Goal: Task Accomplishment & Management: Use online tool/utility

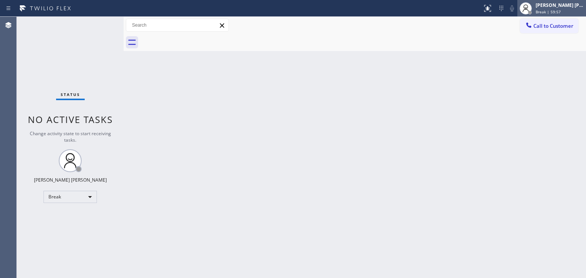
click at [561, 7] on div "[PERSON_NAME] [PERSON_NAME]" at bounding box center [559, 5] width 48 height 6
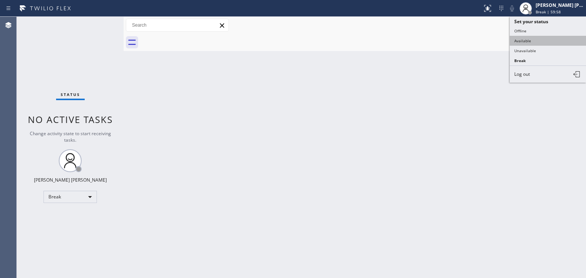
click at [539, 38] on button "Available" at bounding box center [547, 41] width 76 height 10
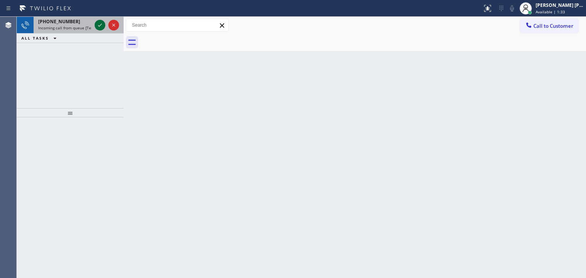
click at [99, 26] on icon at bounding box center [100, 25] width 4 height 3
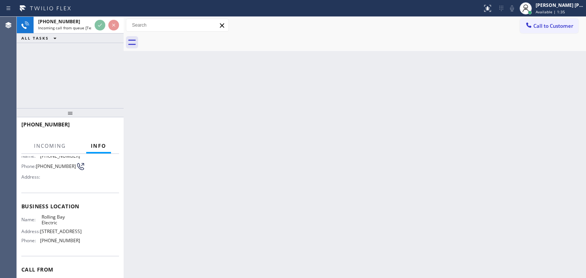
scroll to position [76, 0]
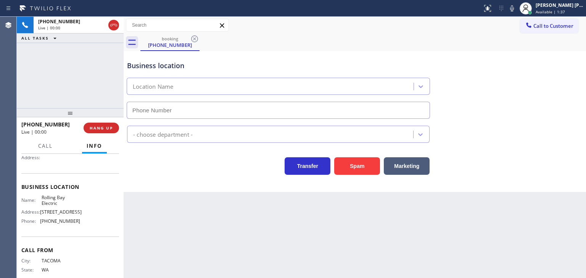
type input "[PHONE_NUMBER]"
click at [114, 130] on button "HANG UP" at bounding box center [100, 128] width 35 height 11
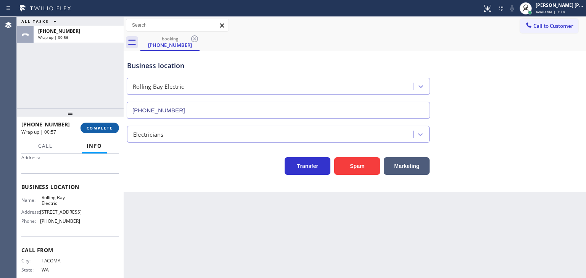
click at [92, 130] on span "COMPLETE" at bounding box center [100, 127] width 26 height 5
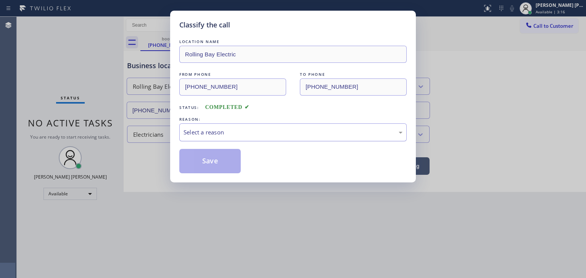
click at [215, 135] on div "Select a reason" at bounding box center [292, 132] width 219 height 9
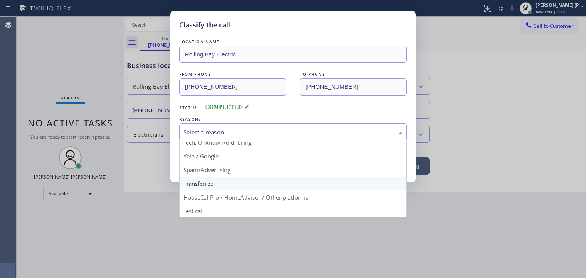
scroll to position [48, 0]
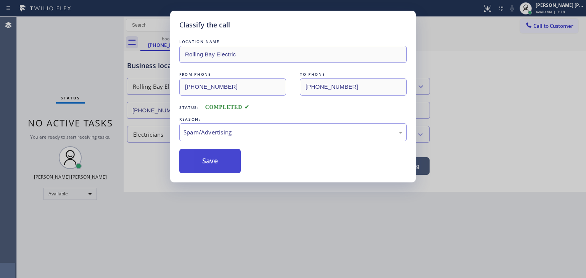
click at [217, 162] on button "Save" at bounding box center [209, 161] width 61 height 24
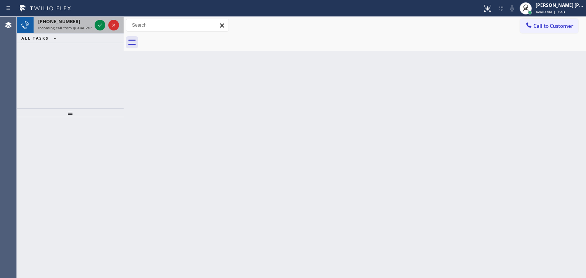
click at [104, 30] on div at bounding box center [106, 25] width 27 height 17
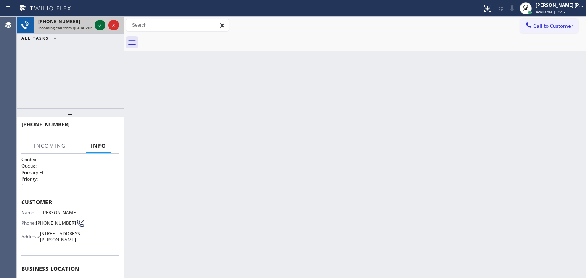
click at [101, 26] on icon at bounding box center [99, 25] width 9 height 9
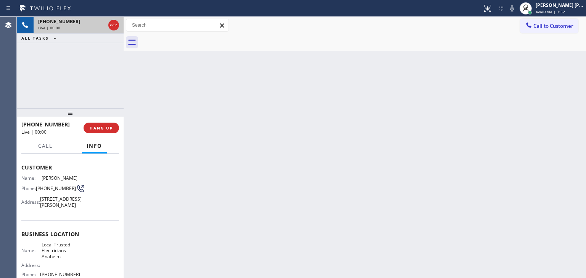
scroll to position [76, 0]
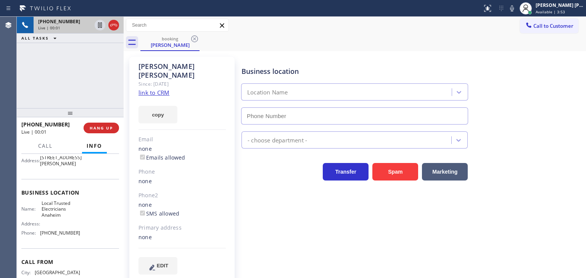
type input "[PHONE_NUMBER]"
click at [155, 89] on link "link to CRM" at bounding box center [153, 93] width 31 height 8
click at [514, 7] on icon at bounding box center [512, 8] width 4 height 6
click at [582, 8] on div "[PERSON_NAME] [PERSON_NAME]" at bounding box center [559, 5] width 48 height 6
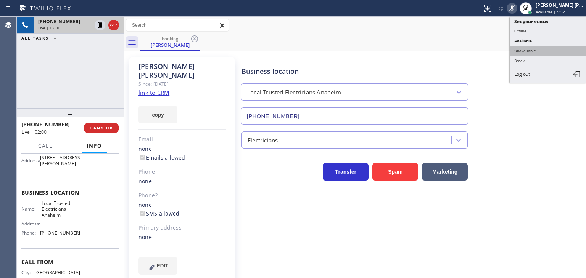
click at [547, 47] on button "Unavailable" at bounding box center [547, 51] width 76 height 10
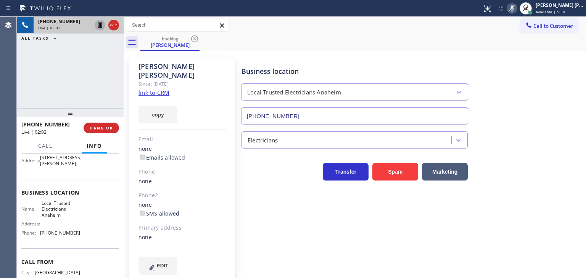
click at [103, 24] on icon at bounding box center [99, 25] width 9 height 9
click at [516, 8] on icon at bounding box center [511, 8] width 9 height 9
click at [102, 26] on icon at bounding box center [99, 25] width 9 height 9
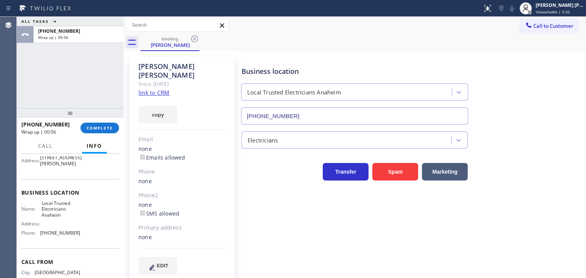
click at [113, 92] on div "ALL TASKS ALL TASKS ACTIVE TASKS TASKS IN WRAP UP [PHONE_NUMBER] Wrap up | 00:56" at bounding box center [70, 62] width 107 height 91
click at [103, 130] on span "COMPLETE" at bounding box center [100, 127] width 26 height 5
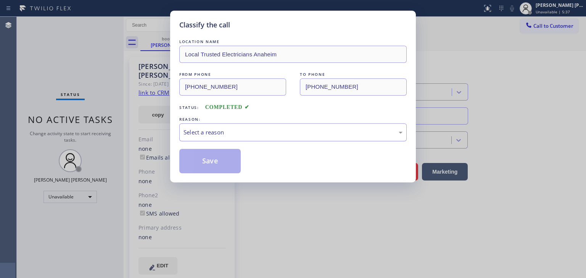
click at [225, 138] on div "Select a reason" at bounding box center [292, 133] width 227 height 18
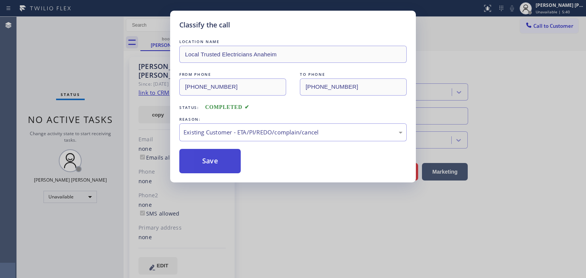
click at [210, 162] on button "Save" at bounding box center [209, 161] width 61 height 24
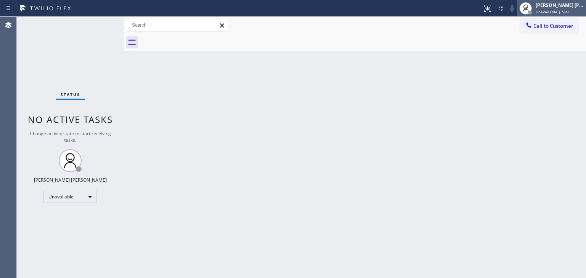
drag, startPoint x: 573, startPoint y: 8, endPoint x: 570, endPoint y: 12, distance: 5.2
click at [573, 9] on div "[PERSON_NAME] [PERSON_NAME] Unavailable | 5:41" at bounding box center [560, 8] width 52 height 13
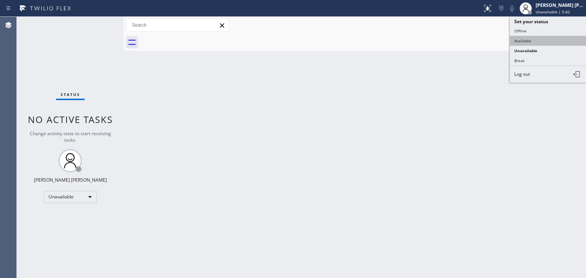
click at [526, 40] on button "Available" at bounding box center [547, 41] width 76 height 10
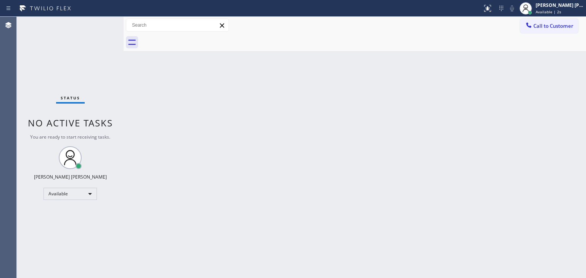
click at [101, 21] on div "Status No active tasks You are ready to start receiving tasks. [PERSON_NAME] [P…" at bounding box center [70, 148] width 107 height 262
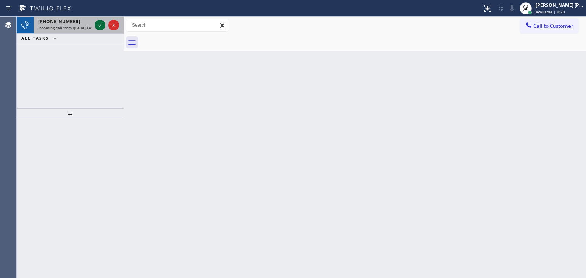
click at [103, 26] on icon at bounding box center [99, 25] width 9 height 9
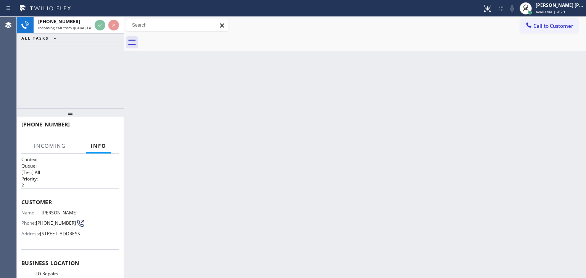
scroll to position [76, 0]
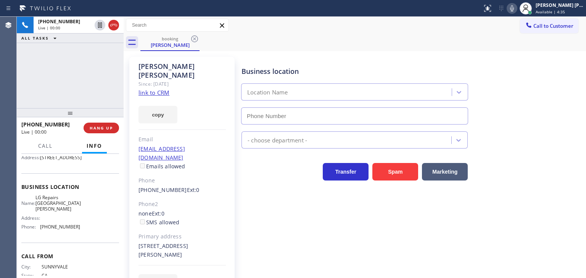
type input "[PHONE_NUMBER]"
click at [161, 89] on link "link to CRM" at bounding box center [153, 93] width 31 height 8
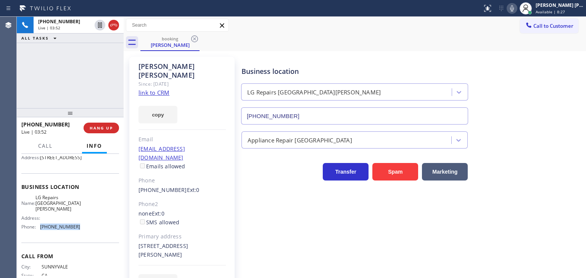
drag, startPoint x: 84, startPoint y: 235, endPoint x: 40, endPoint y: 230, distance: 44.2
click at [40, 230] on div "Name: LG Repairs [GEOGRAPHIC_DATA][PERSON_NAME] Address: Phone: [PHONE_NUMBER]" at bounding box center [70, 214] width 98 height 39
copy div "[PHONE_NUMBER]"
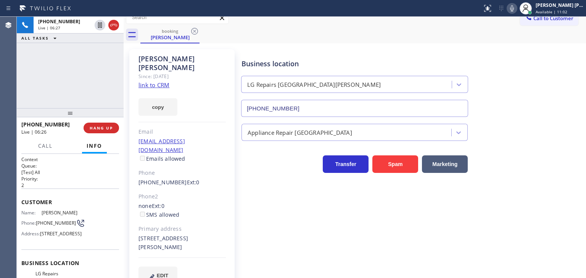
scroll to position [11, 0]
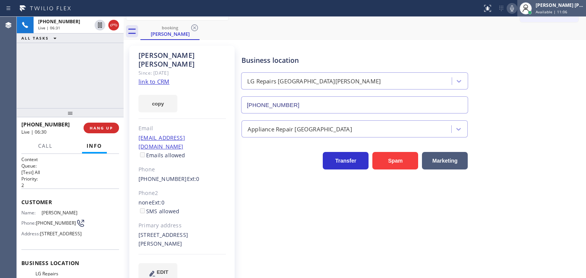
click at [567, 10] on span "Available | 11:06" at bounding box center [551, 11] width 32 height 5
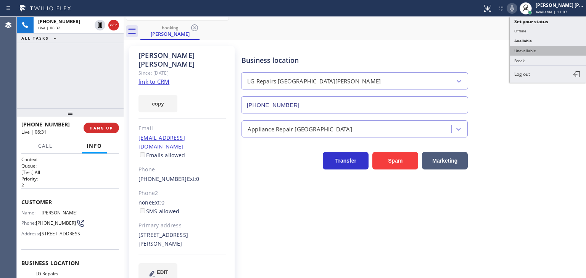
click at [547, 48] on button "Unavailable" at bounding box center [547, 51] width 76 height 10
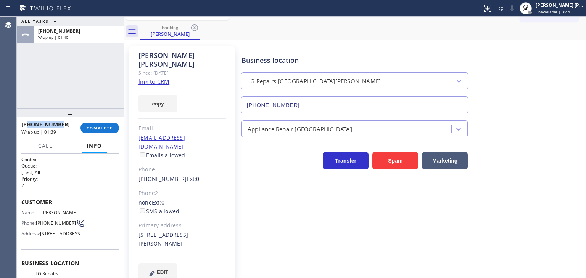
drag, startPoint x: 72, startPoint y: 127, endPoint x: 28, endPoint y: 125, distance: 43.9
click at [28, 125] on div "[PHONE_NUMBER]" at bounding box center [48, 124] width 54 height 7
copy span "4087524803"
click at [566, 6] on div "[PERSON_NAME] [PERSON_NAME]" at bounding box center [559, 5] width 48 height 6
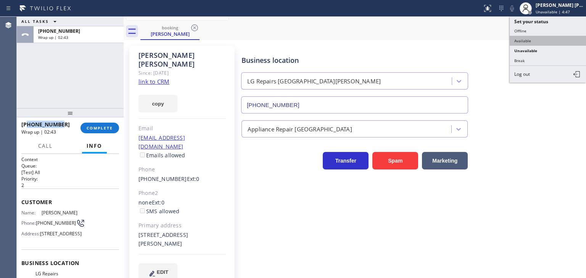
click at [537, 39] on button "Available" at bounding box center [547, 41] width 76 height 10
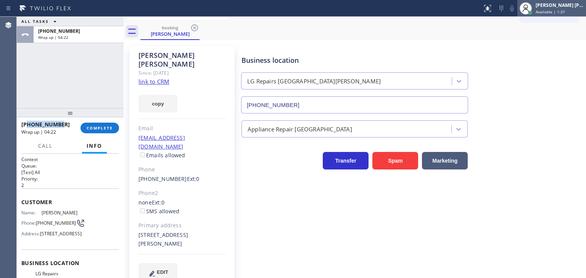
click at [576, 6] on div "[PERSON_NAME] [PERSON_NAME]" at bounding box center [559, 5] width 48 height 6
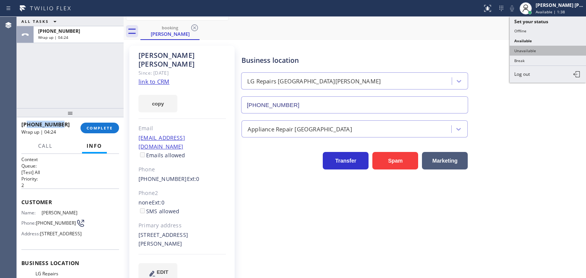
click at [543, 50] on button "Unavailable" at bounding box center [547, 51] width 76 height 10
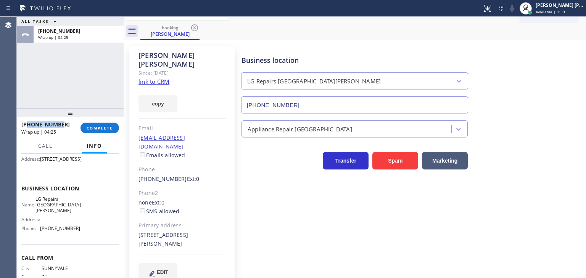
scroll to position [76, 0]
drag, startPoint x: 76, startPoint y: 231, endPoint x: 37, endPoint y: 232, distance: 39.7
click at [37, 232] on div "Name: LG Repairs [GEOGRAPHIC_DATA][PERSON_NAME] Address: Phone: [PHONE_NUMBER]" at bounding box center [70, 214] width 98 height 39
copy div "[PHONE_NUMBER]"
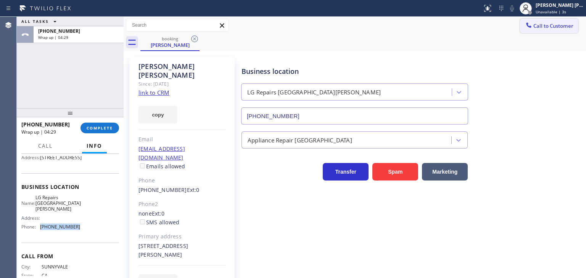
click at [545, 21] on button "Call to Customer" at bounding box center [549, 26] width 58 height 14
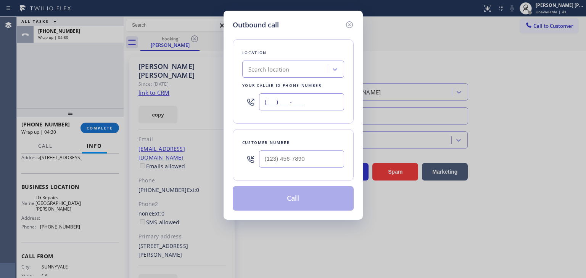
click at [326, 103] on input "(___) ___-____" at bounding box center [301, 101] width 85 height 17
paste input "408) 521-1176"
type input "[PHONE_NUMBER]"
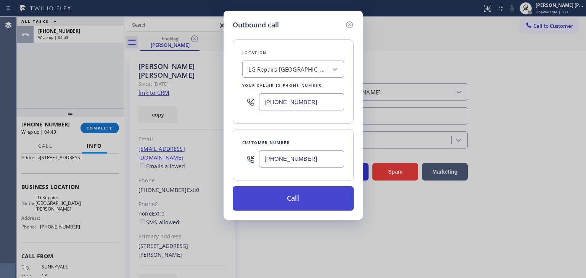
click at [294, 197] on button "Call" at bounding box center [293, 198] width 121 height 24
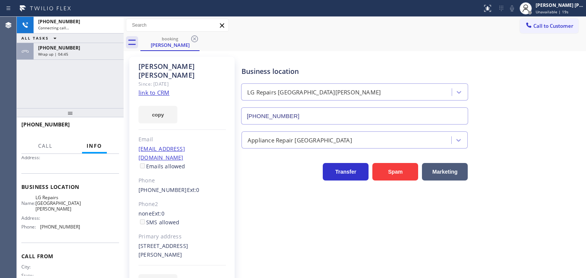
scroll to position [70, 0]
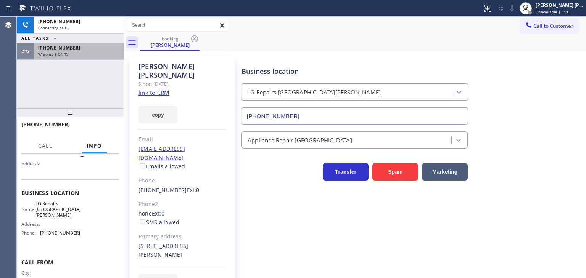
click at [91, 55] on div "Wrap up | 04:45" at bounding box center [78, 53] width 81 height 5
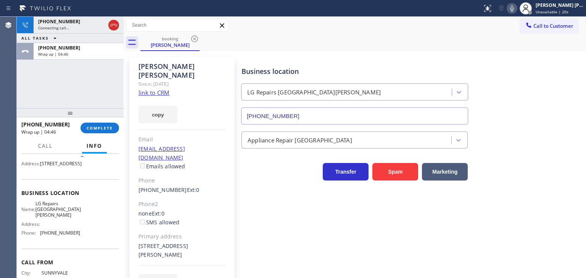
scroll to position [76, 0]
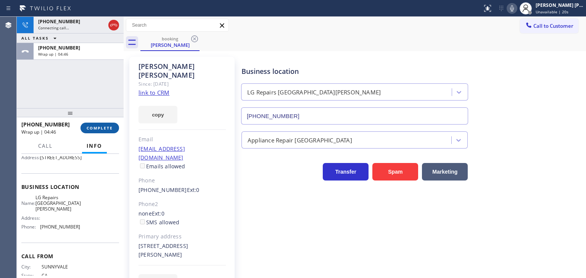
click at [110, 125] on button "COMPLETE" at bounding box center [99, 128] width 39 height 11
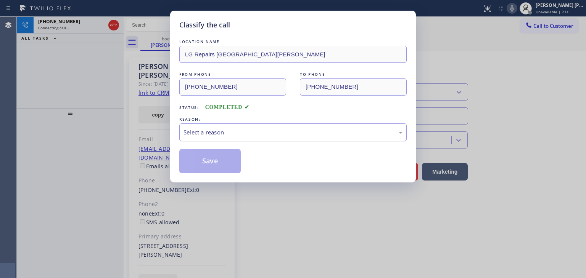
click at [209, 139] on div "Select a reason" at bounding box center [292, 133] width 227 height 18
click at [213, 157] on button "Save" at bounding box center [209, 161] width 61 height 24
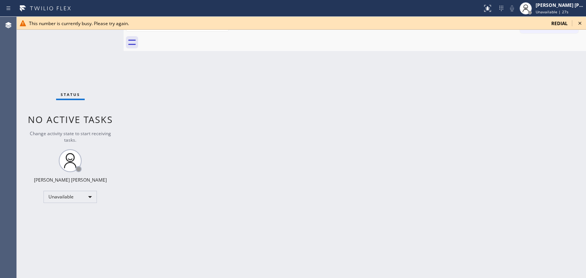
click at [579, 20] on icon at bounding box center [579, 23] width 9 height 9
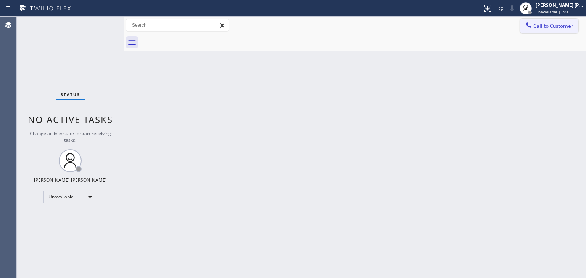
click at [564, 26] on span "Call to Customer" at bounding box center [553, 25] width 40 height 7
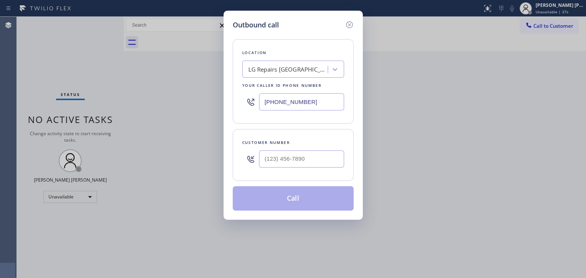
drag, startPoint x: 269, startPoint y: 171, endPoint x: 269, endPoint y: 151, distance: 19.8
click at [269, 168] on div "Customer number" at bounding box center [293, 155] width 121 height 52
click at [269, 151] on input "(___) ___-____" at bounding box center [301, 159] width 85 height 17
paste input "408) 752-4803"
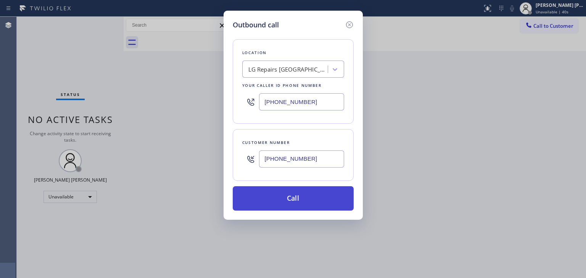
type input "[PHONE_NUMBER]"
click at [288, 201] on button "Call" at bounding box center [293, 198] width 121 height 24
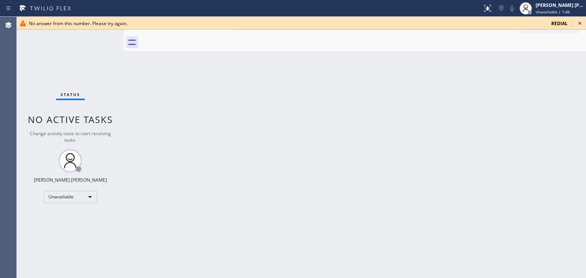
click at [583, 25] on icon at bounding box center [579, 23] width 9 height 9
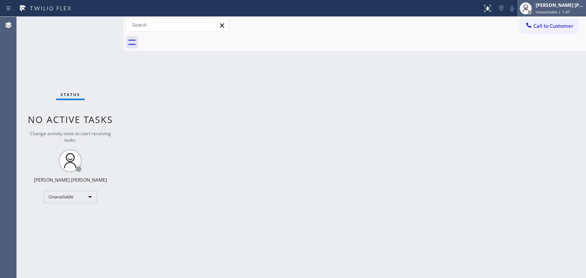
click at [570, 11] on span "Unavailable | 1:47" at bounding box center [552, 11] width 34 height 5
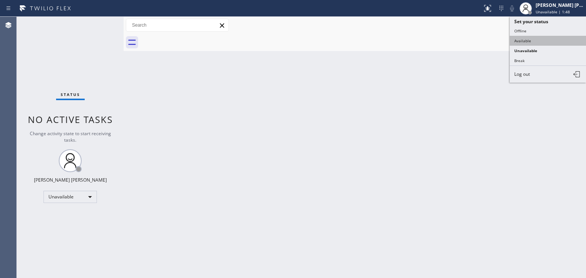
click at [524, 39] on button "Available" at bounding box center [547, 41] width 76 height 10
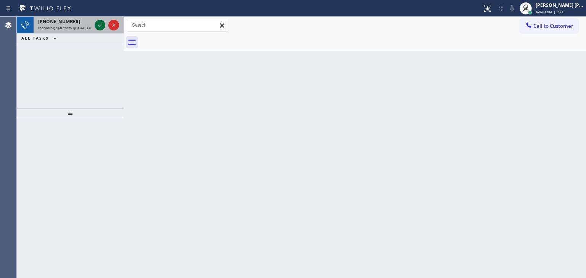
click at [100, 29] on icon at bounding box center [99, 25] width 9 height 9
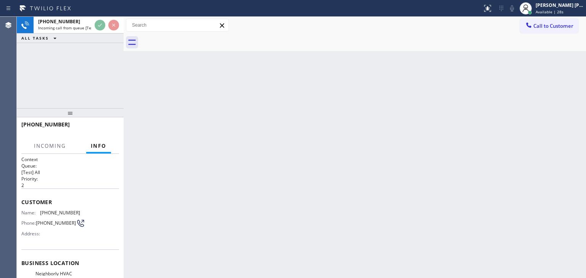
scroll to position [76, 0]
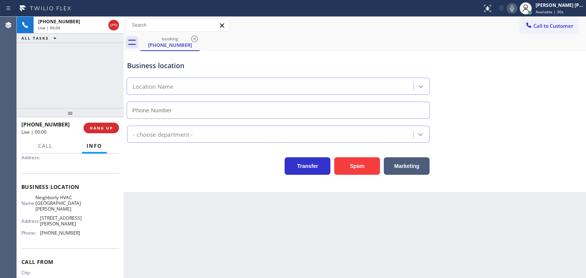
type input "[PHONE_NUMBER]"
click at [516, 6] on icon at bounding box center [511, 8] width 9 height 9
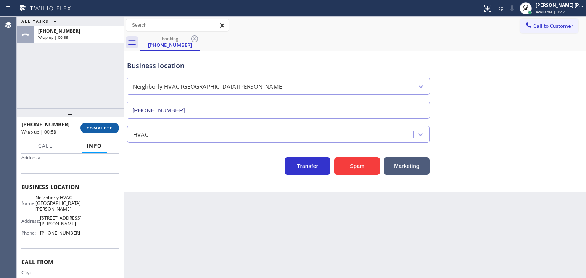
click at [91, 128] on span "COMPLETE" at bounding box center [100, 127] width 26 height 5
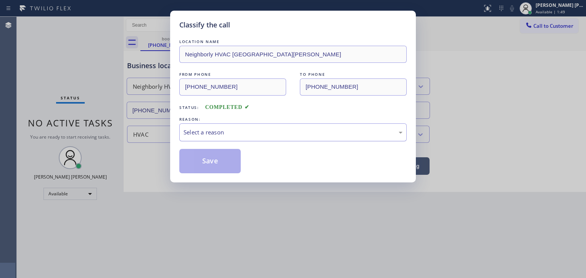
drag, startPoint x: 205, startPoint y: 132, endPoint x: 203, endPoint y: 139, distance: 7.0
click at [205, 133] on div "Select a reason" at bounding box center [292, 132] width 219 height 9
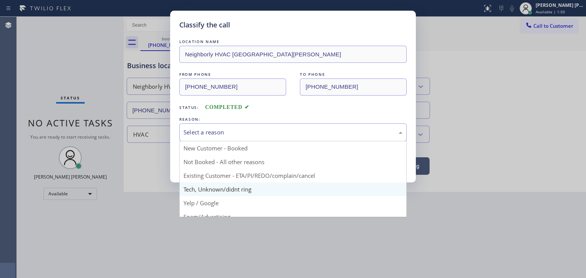
scroll to position [38, 0]
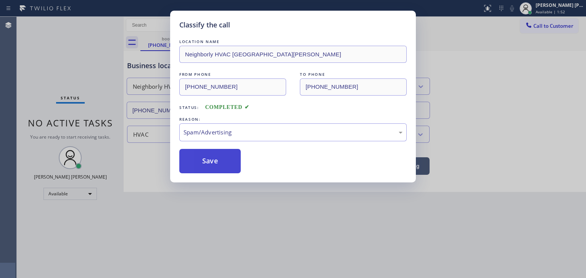
click at [197, 155] on button "Save" at bounding box center [209, 161] width 61 height 24
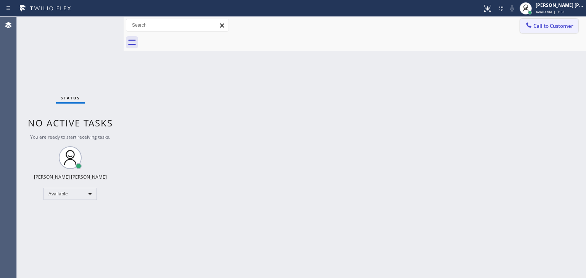
click at [564, 29] on span "Call to Customer" at bounding box center [553, 25] width 40 height 7
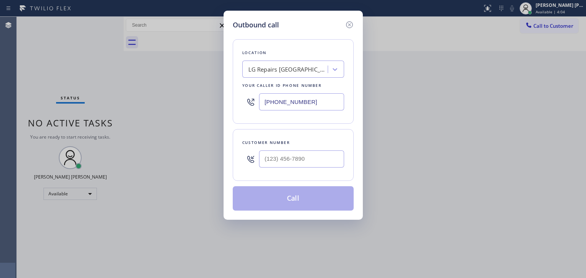
click at [260, 167] on div at bounding box center [301, 159] width 85 height 25
click at [263, 162] on input "(___) ___-____" at bounding box center [301, 159] width 85 height 17
paste input "650) 576-5050"
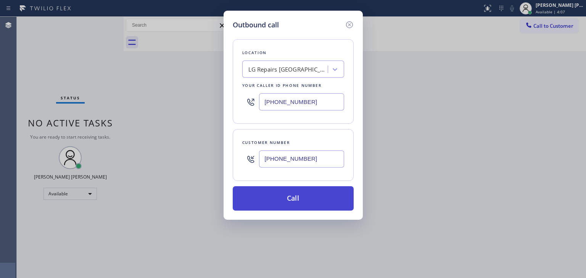
type input "[PHONE_NUMBER]"
click at [278, 194] on button "Call" at bounding box center [293, 198] width 121 height 24
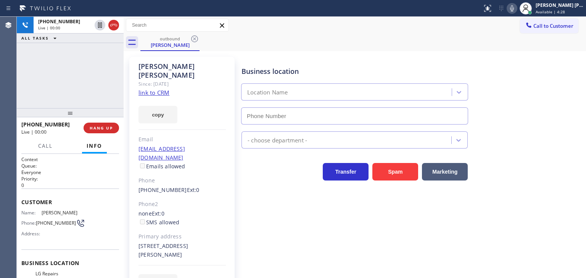
type input "[PHONE_NUMBER]"
click at [108, 82] on div "[PHONE_NUMBER] Live | 00:02 ALL TASKS ALL TASKS ACTIVE TASKS TASKS IN WRAP UP" at bounding box center [70, 62] width 107 height 91
click at [87, 75] on div "[PHONE_NUMBER] Live | 01:06 ALL TASKS ALL TASKS ACTIVE TASKS TASKS IN WRAP UP" at bounding box center [70, 62] width 107 height 91
click at [516, 8] on icon at bounding box center [511, 8] width 9 height 9
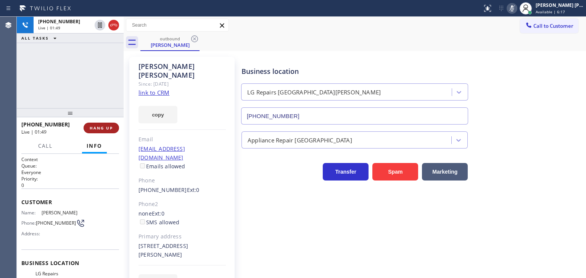
click at [114, 126] on button "HANG UP" at bounding box center [100, 128] width 35 height 11
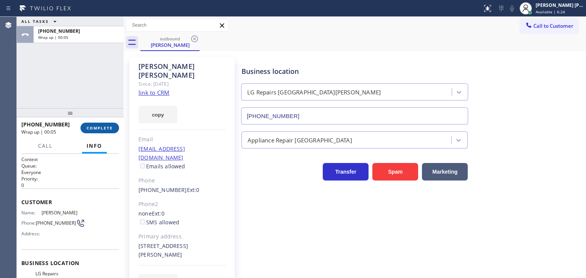
click at [100, 125] on button "COMPLETE" at bounding box center [99, 128] width 39 height 11
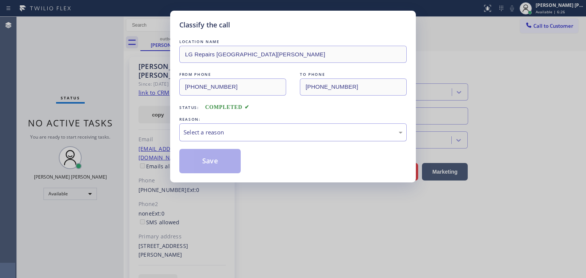
click at [208, 132] on div "Select a reason" at bounding box center [292, 132] width 219 height 9
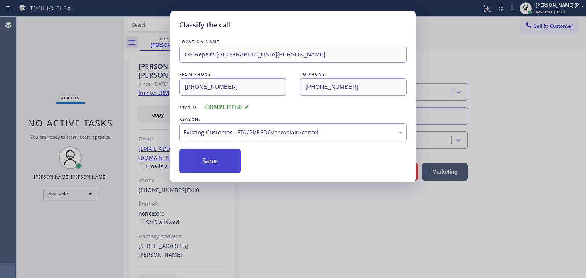
click at [216, 165] on button "Save" at bounding box center [209, 161] width 61 height 24
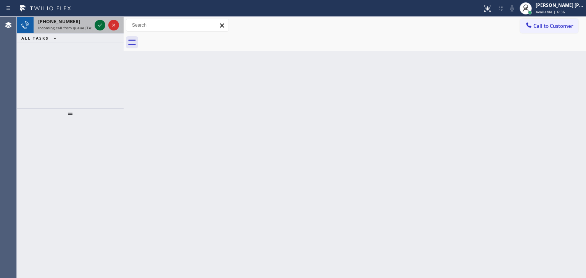
click at [98, 26] on icon at bounding box center [99, 25] width 9 height 9
click at [103, 26] on icon at bounding box center [99, 25] width 9 height 9
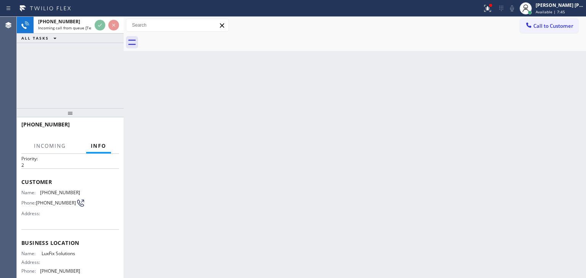
scroll to position [38, 0]
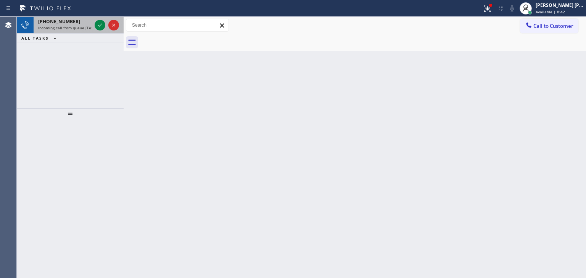
click at [104, 30] on div at bounding box center [106, 25] width 27 height 17
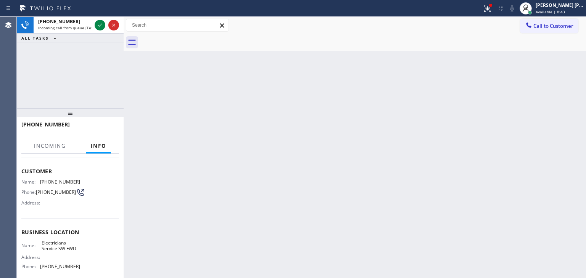
scroll to position [76, 0]
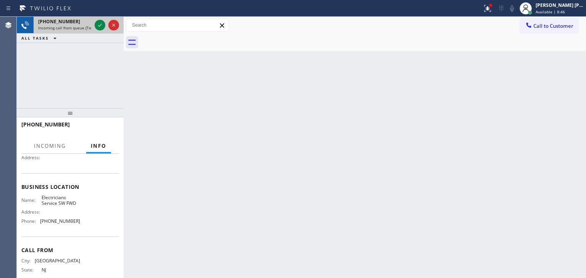
click at [106, 30] on div at bounding box center [106, 25] width 27 height 17
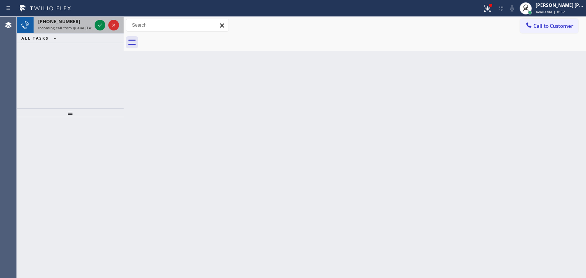
click at [104, 30] on div at bounding box center [106, 25] width 27 height 17
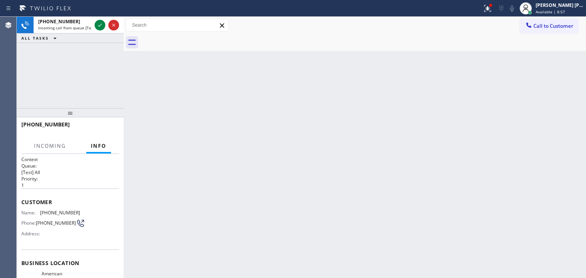
scroll to position [38, 0]
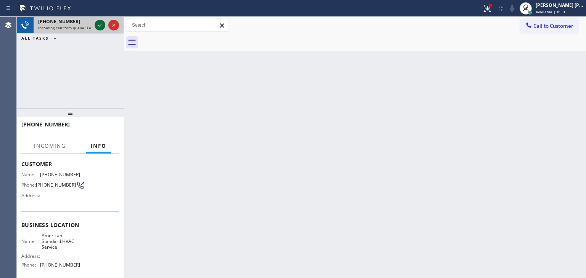
click at [101, 22] on icon at bounding box center [99, 25] width 9 height 9
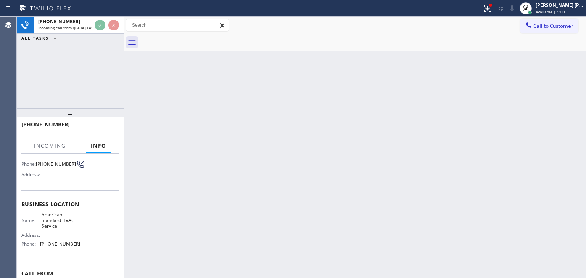
scroll to position [76, 0]
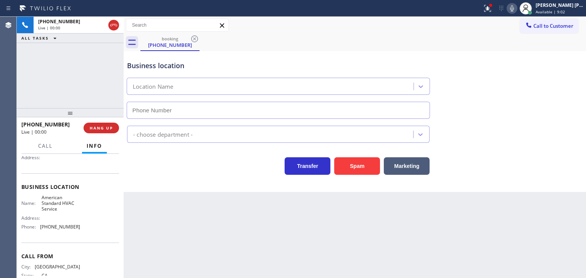
type input "[PHONE_NUMBER]"
drag, startPoint x: 571, startPoint y: 80, endPoint x: 544, endPoint y: 41, distance: 47.7
click at [571, 80] on div "Business location American Standard HVAC Service [PHONE_NUMBER]" at bounding box center [354, 84] width 458 height 69
click at [555, 61] on div "Business location American Standard HVAC Service [PHONE_NUMBER]" at bounding box center [354, 84] width 458 height 69
click at [574, 76] on div "Business location American Standard HVAC Service [PHONE_NUMBER]" at bounding box center [354, 84] width 458 height 69
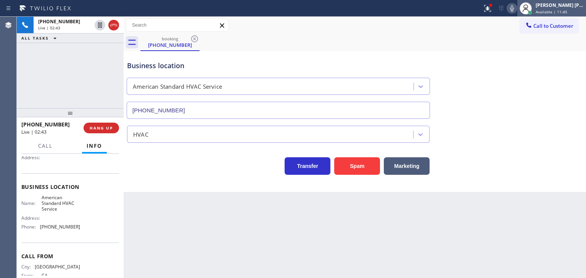
click at [567, 11] on span "Available | 11:45" at bounding box center [551, 11] width 32 height 5
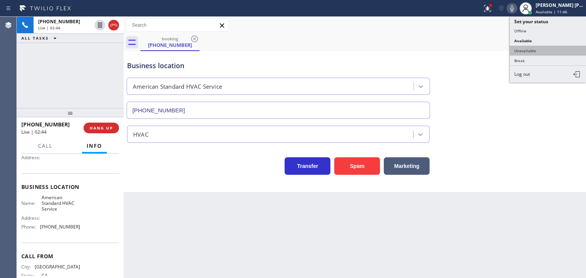
click at [555, 50] on button "Unavailable" at bounding box center [547, 51] width 76 height 10
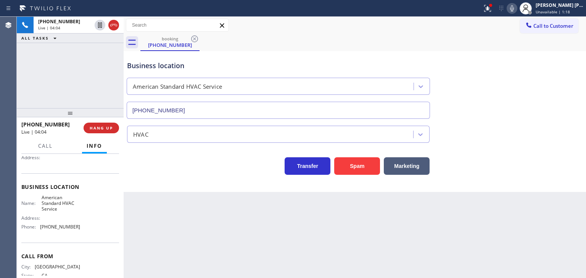
drag, startPoint x: 563, startPoint y: 60, endPoint x: 563, endPoint y: 47, distance: 12.6
click at [563, 60] on div "Business location American Standard HVAC Service [PHONE_NUMBER]" at bounding box center [354, 84] width 458 height 69
click at [565, 13] on span "Unavailable | 1:19" at bounding box center [552, 11] width 34 height 5
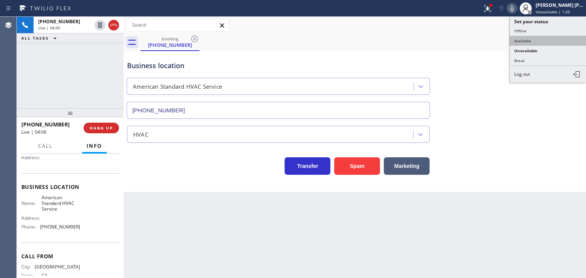
click at [537, 37] on button "Available" at bounding box center [547, 41] width 76 height 10
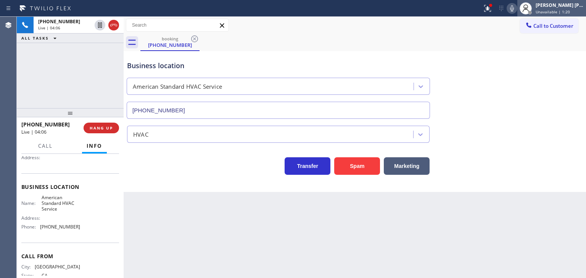
click at [559, 11] on span "Unavailable | 1:20" at bounding box center [552, 11] width 34 height 5
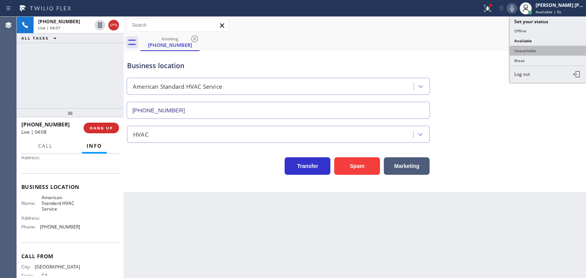
click at [551, 48] on button "Unavailable" at bounding box center [547, 51] width 76 height 10
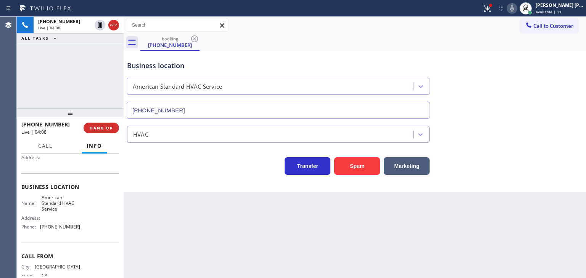
click at [516, 12] on icon at bounding box center [511, 8] width 9 height 9
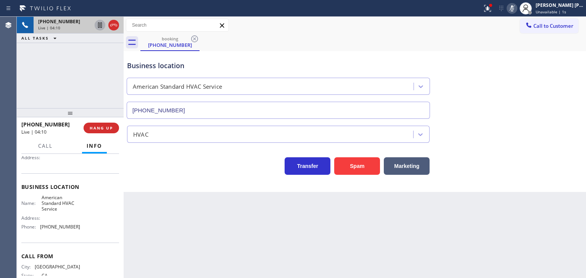
click at [101, 27] on icon at bounding box center [99, 25] width 9 height 9
click at [516, 6] on icon at bounding box center [511, 8] width 9 height 9
click at [101, 25] on icon at bounding box center [99, 25] width 9 height 9
click at [565, 60] on div "Business location American Standard HVAC Service [PHONE_NUMBER]" at bounding box center [354, 84] width 458 height 69
click at [568, 10] on span "Unavailable | 1:17" at bounding box center [552, 11] width 34 height 5
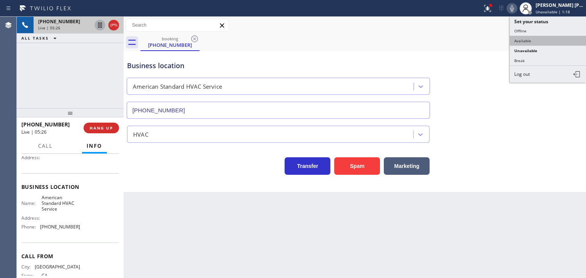
click at [543, 41] on button "Available" at bounding box center [547, 41] width 76 height 10
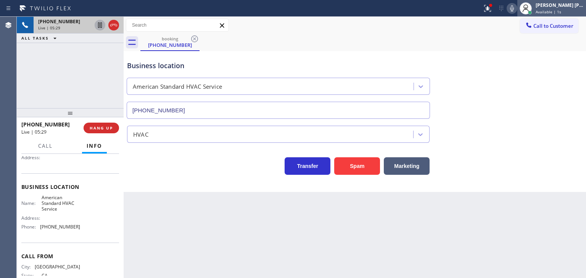
click at [561, 9] on span "Available | 1s" at bounding box center [548, 11] width 26 height 5
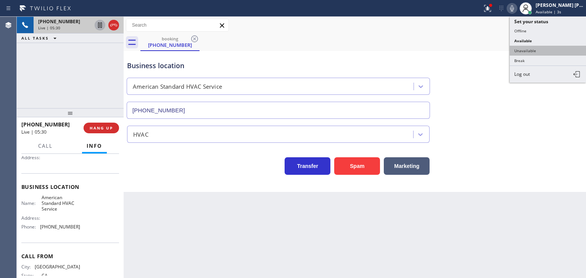
click at [546, 49] on button "Unavailable" at bounding box center [547, 51] width 76 height 10
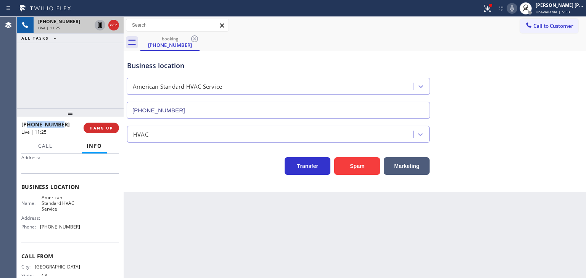
drag, startPoint x: 64, startPoint y: 124, endPoint x: 26, endPoint y: 125, distance: 38.1
click at [26, 125] on div "[PHONE_NUMBER]" at bounding box center [49, 124] width 57 height 7
copy span "8184217875"
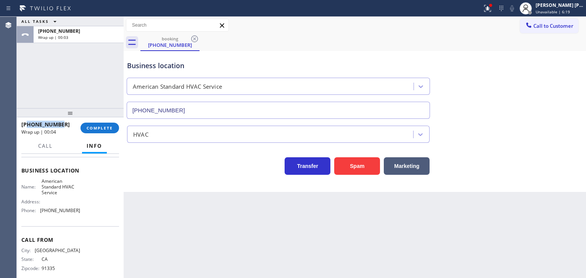
scroll to position [101, 0]
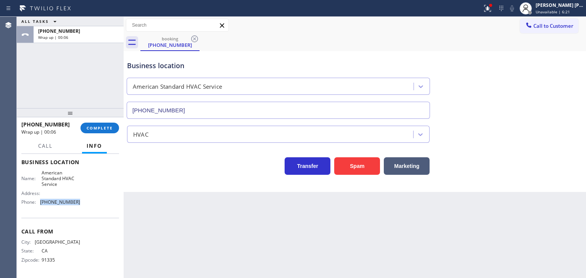
drag, startPoint x: 78, startPoint y: 200, endPoint x: 38, endPoint y: 203, distance: 40.2
click at [38, 203] on div "Name: American Standard HVAC Service Address: Phone: [PHONE_NUMBER]" at bounding box center [70, 189] width 98 height 39
copy div "[PHONE_NUMBER]"
click at [555, 25] on span "Call to Customer" at bounding box center [553, 25] width 40 height 7
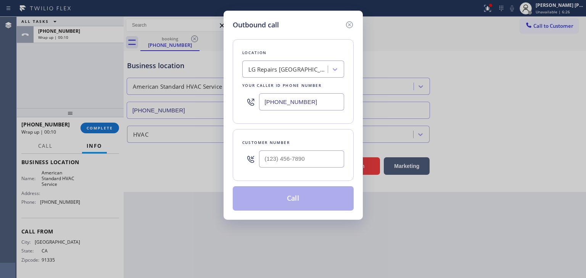
drag, startPoint x: 334, startPoint y: 104, endPoint x: 234, endPoint y: 104, distance: 99.9
click at [234, 104] on div "Location LG Repairs [GEOGRAPHIC_DATA][PERSON_NAME] Your caller id phone number …" at bounding box center [293, 81] width 121 height 85
paste input "844) 734-2822"
type input "[PHONE_NUMBER]"
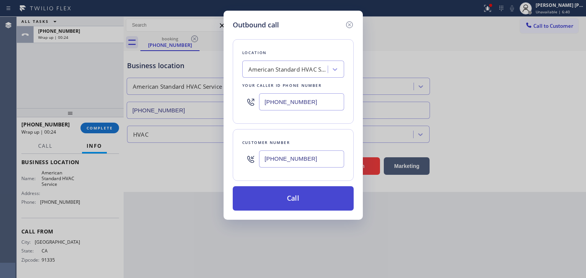
type input "[PHONE_NUMBER]"
click at [316, 198] on button "Call" at bounding box center [293, 198] width 121 height 24
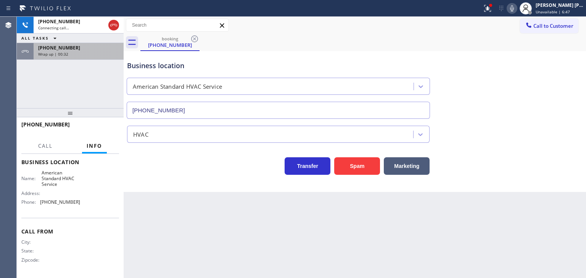
click at [71, 47] on div "[PHONE_NUMBER]" at bounding box center [78, 48] width 81 height 6
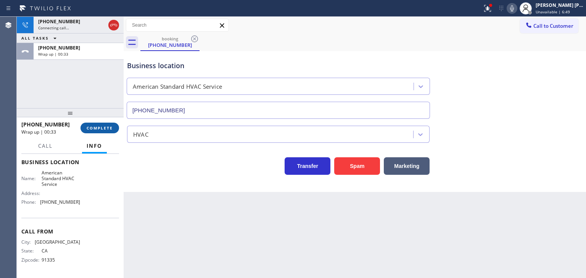
click at [105, 127] on span "COMPLETE" at bounding box center [100, 127] width 26 height 5
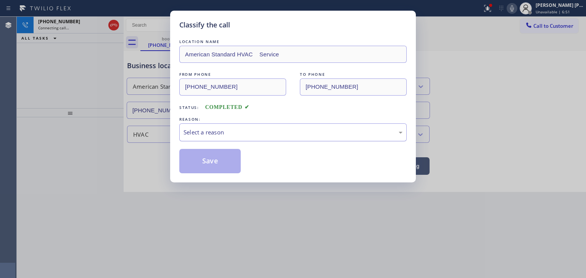
click at [252, 133] on div "Select a reason" at bounding box center [292, 132] width 219 height 9
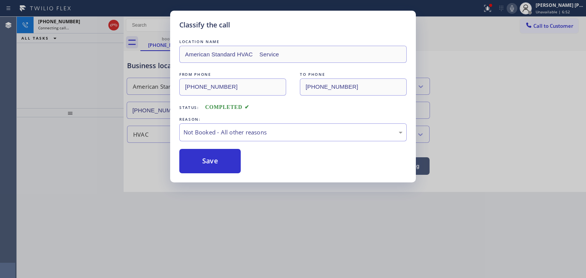
drag, startPoint x: 224, startPoint y: 164, endPoint x: 390, endPoint y: 258, distance: 190.8
click at [224, 164] on button "Save" at bounding box center [209, 161] width 61 height 24
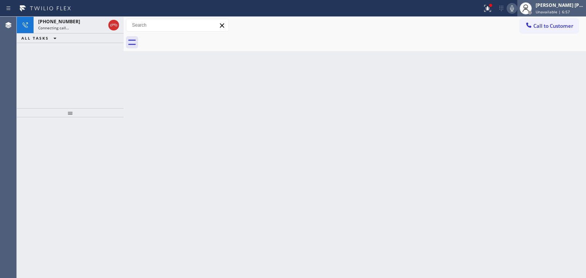
click at [570, 13] on span "Unavailable | 6:57" at bounding box center [552, 11] width 34 height 5
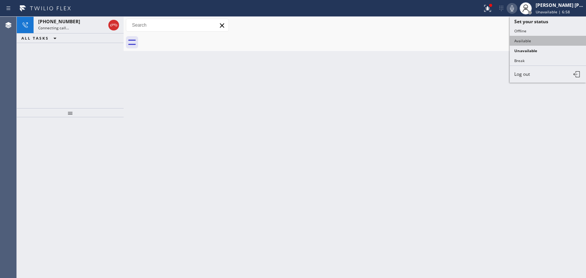
click at [547, 37] on button "Available" at bounding box center [547, 41] width 76 height 10
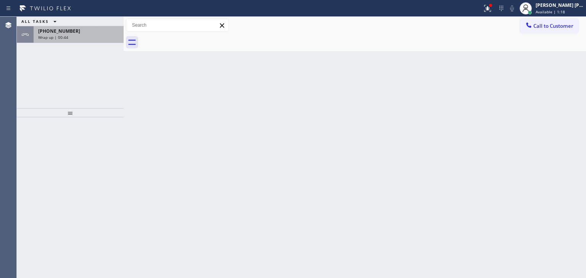
click at [81, 37] on div "Wrap up | 00:44" at bounding box center [78, 37] width 81 height 5
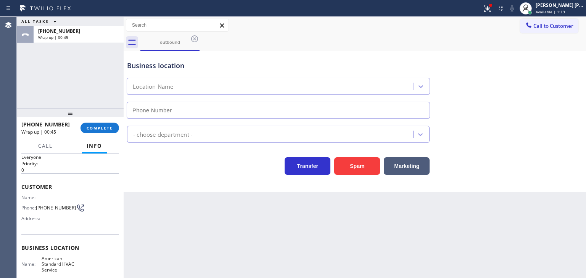
scroll to position [38, 0]
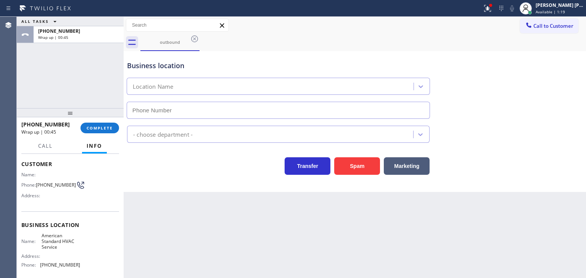
type input "[PHONE_NUMBER]"
drag, startPoint x: 79, startPoint y: 266, endPoint x: 37, endPoint y: 270, distance: 42.9
click at [37, 270] on div "Name: American Standard HVAC Service Address: Phone: [PHONE_NUMBER]" at bounding box center [70, 252] width 98 height 39
copy div "[PHONE_NUMBER]"
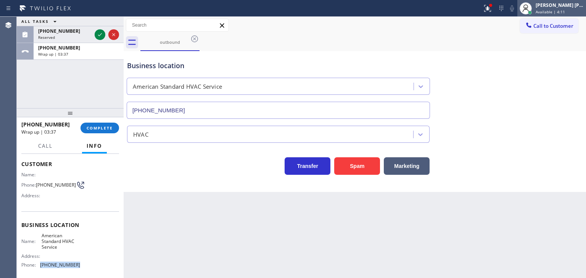
click at [552, 4] on div "[PERSON_NAME] [PERSON_NAME]" at bounding box center [559, 5] width 48 height 6
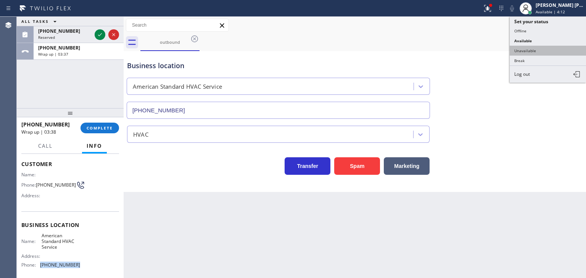
click at [549, 50] on button "Unavailable" at bounding box center [547, 51] width 76 height 10
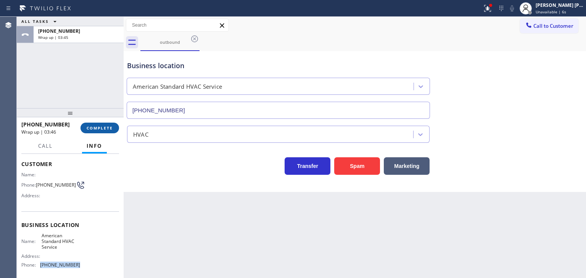
click at [102, 129] on span "COMPLETE" at bounding box center [100, 127] width 26 height 5
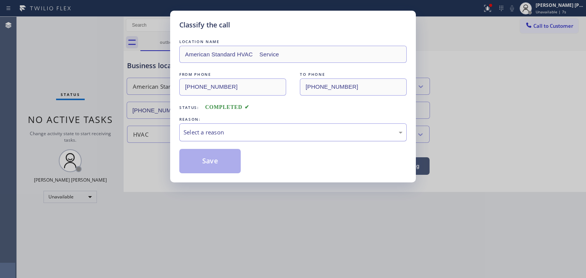
click at [202, 130] on div "Select a reason" at bounding box center [292, 132] width 219 height 9
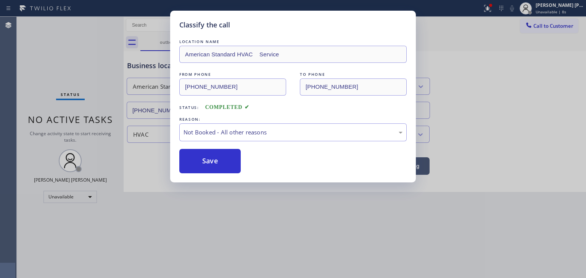
click at [203, 163] on button "Save" at bounding box center [209, 161] width 61 height 24
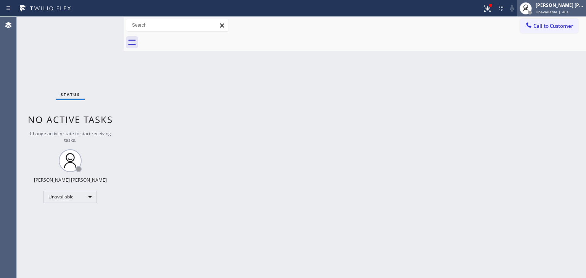
click at [571, 7] on div "[PERSON_NAME] [PERSON_NAME]" at bounding box center [559, 5] width 48 height 6
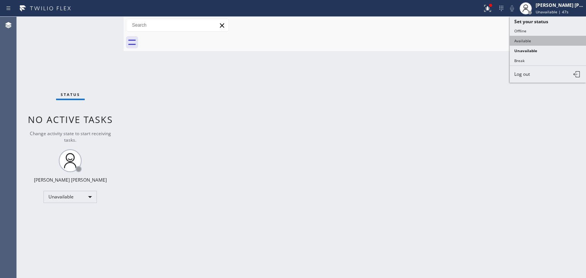
click at [546, 40] on button "Available" at bounding box center [547, 41] width 76 height 10
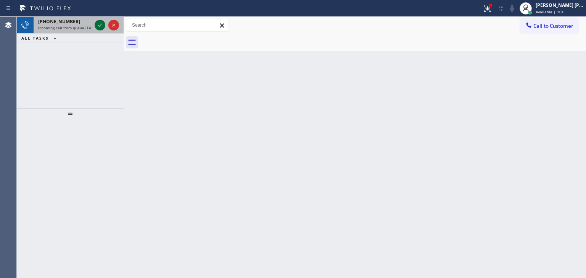
click at [100, 24] on icon at bounding box center [99, 25] width 9 height 9
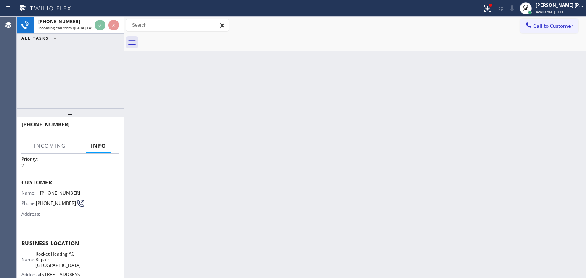
scroll to position [38, 0]
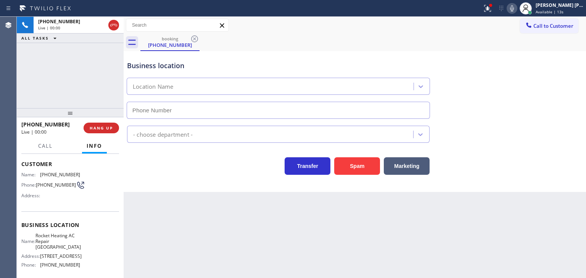
type input "[PHONE_NUMBER]"
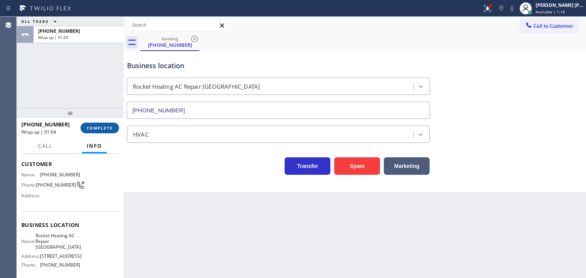
click at [101, 127] on span "COMPLETE" at bounding box center [100, 127] width 26 height 5
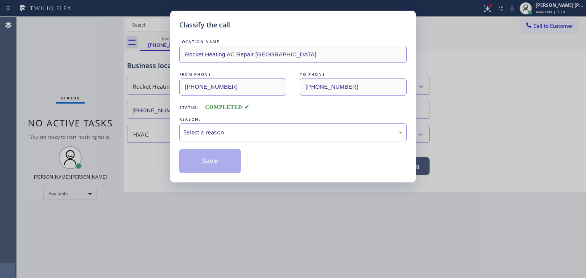
click at [214, 128] on div "Select a reason" at bounding box center [292, 132] width 219 height 9
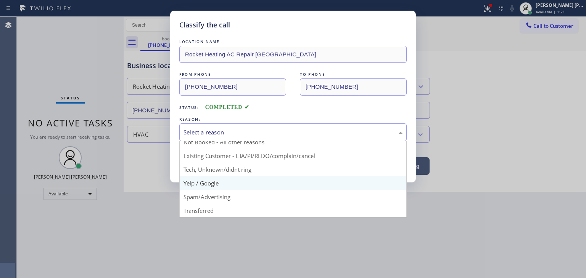
scroll to position [38, 0]
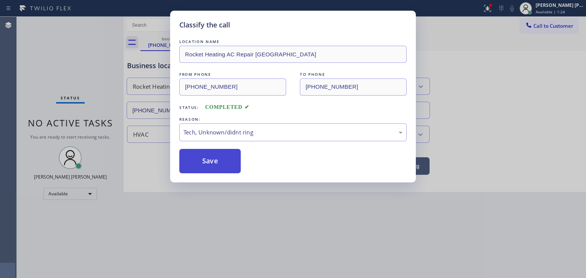
click at [212, 158] on button "Save" at bounding box center [209, 161] width 61 height 24
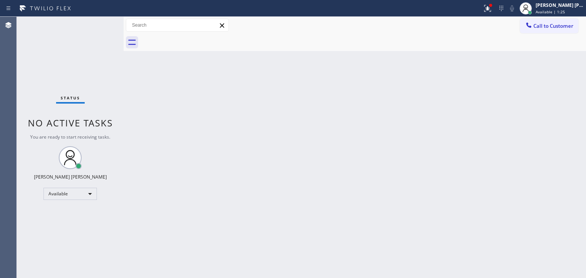
click at [101, 21] on div "Status No active tasks You are ready to start receiving tasks. [PERSON_NAME] [P…" at bounding box center [70, 148] width 107 height 262
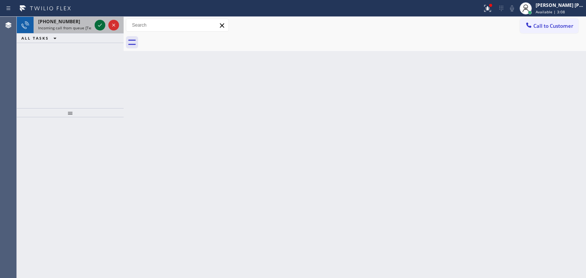
click at [102, 25] on icon at bounding box center [99, 25] width 9 height 9
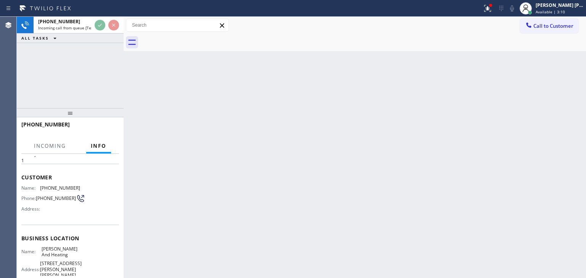
scroll to position [38, 0]
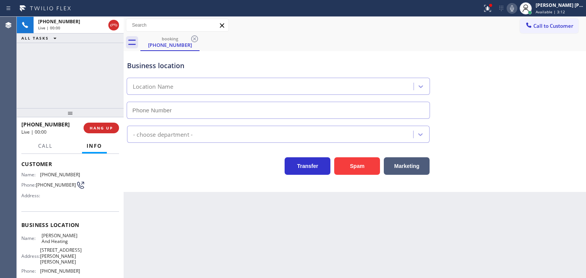
type input "[PHONE_NUMBER]"
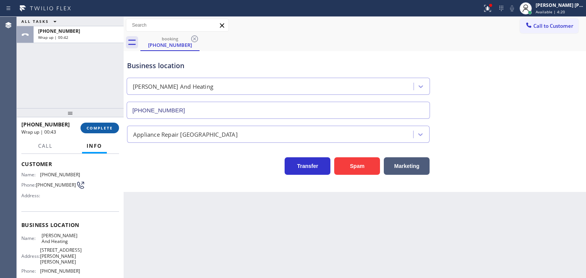
click at [99, 130] on span "COMPLETE" at bounding box center [100, 127] width 26 height 5
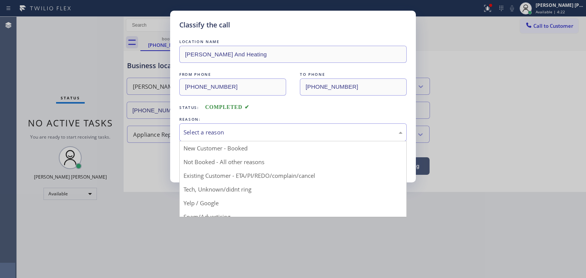
click at [224, 128] on div "Select a reason" at bounding box center [292, 132] width 219 height 9
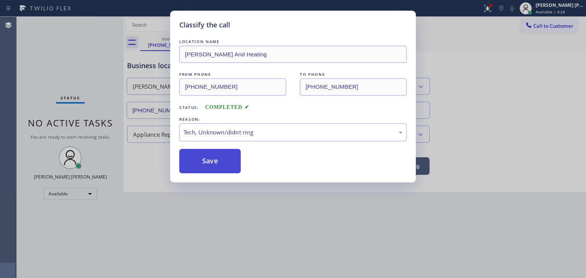
click at [215, 164] on button "Save" at bounding box center [209, 161] width 61 height 24
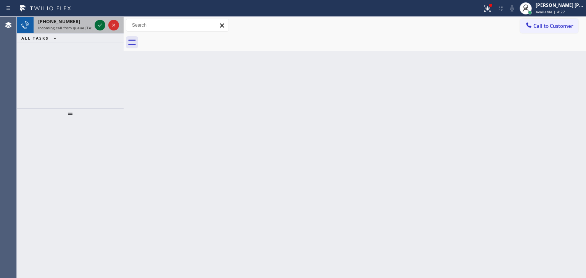
click at [98, 25] on icon at bounding box center [99, 25] width 9 height 9
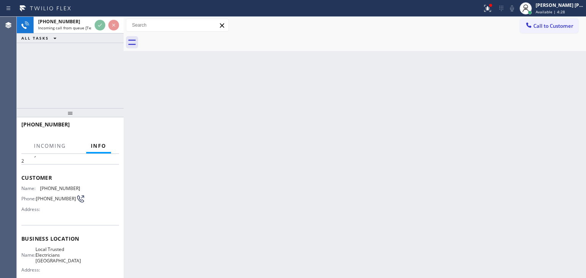
scroll to position [38, 0]
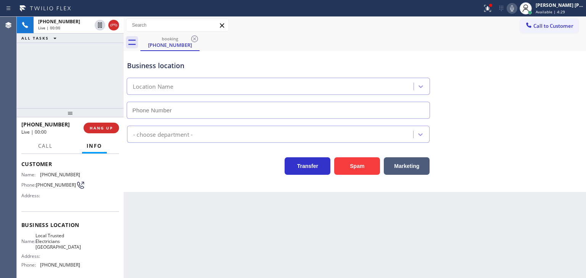
type input "[PHONE_NUMBER]"
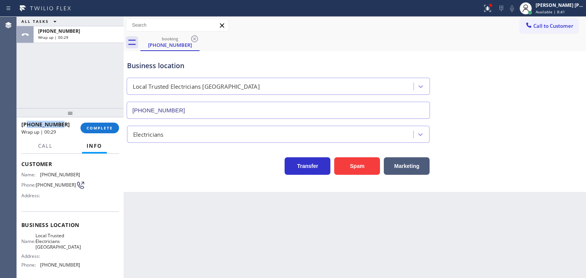
drag, startPoint x: 67, startPoint y: 125, endPoint x: 26, endPoint y: 127, distance: 41.2
click at [26, 127] on div "[PHONE_NUMBER]" at bounding box center [48, 124] width 54 height 7
copy span "9497715077"
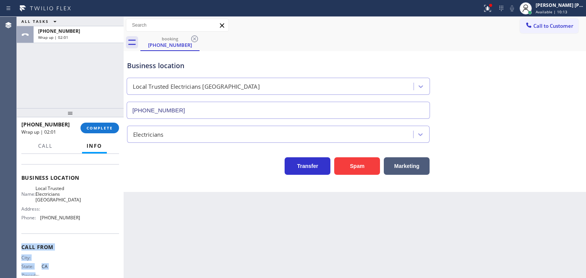
scroll to position [101, 0]
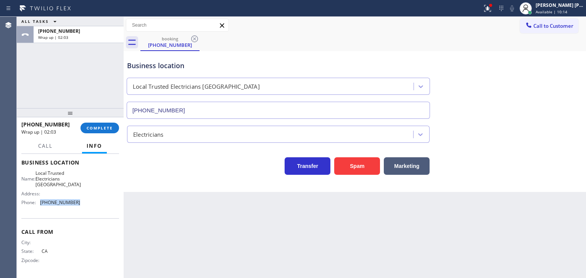
drag, startPoint x: 79, startPoint y: 266, endPoint x: 41, endPoint y: 202, distance: 74.3
click at [41, 202] on div "Name: Local Trusted Electricians Lake Forest Address: Phone: [PHONE_NUMBER]" at bounding box center [70, 189] width 98 height 39
copy span "949) 334-2844"
click at [565, 6] on div "[PERSON_NAME] [PERSON_NAME]" at bounding box center [559, 5] width 48 height 6
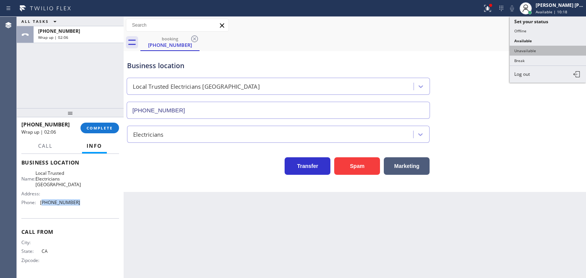
click at [544, 46] on button "Unavailable" at bounding box center [547, 51] width 76 height 10
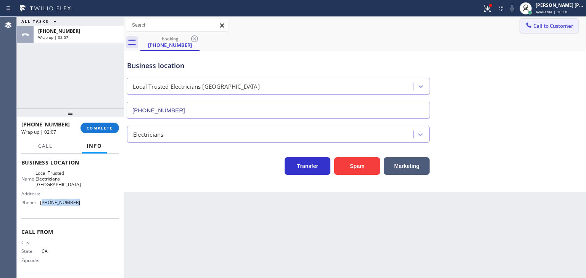
click at [549, 28] on span "Call to Customer" at bounding box center [553, 25] width 40 height 7
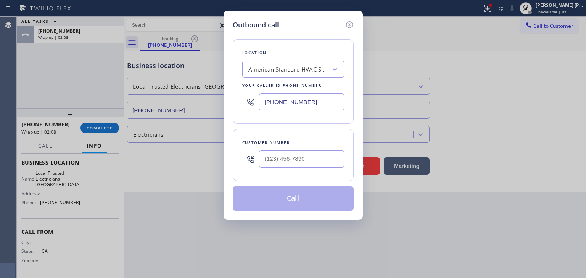
drag, startPoint x: 316, startPoint y: 108, endPoint x: 221, endPoint y: 110, distance: 95.3
click at [221, 110] on div "Outbound call Location American Standard HVAC Service Your caller id phone numb…" at bounding box center [293, 139] width 586 height 278
type input "(___) ___-____"
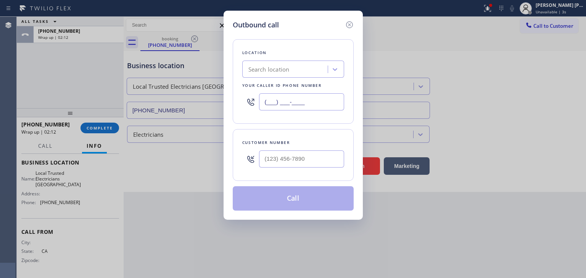
click at [281, 109] on input "(___) ___-____" at bounding box center [301, 101] width 85 height 17
paste input "949) 334-2844"
type input "[PHONE_NUMBER]"
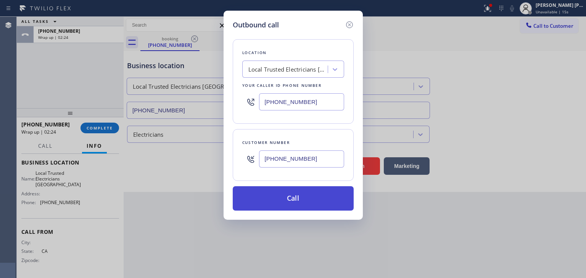
type input "[PHONE_NUMBER]"
click at [300, 197] on button "Call" at bounding box center [293, 198] width 121 height 24
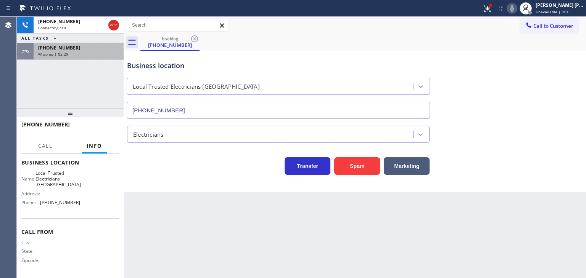
click at [72, 56] on div "[PHONE_NUMBER] Wrap up | 02:29" at bounding box center [77, 51] width 87 height 17
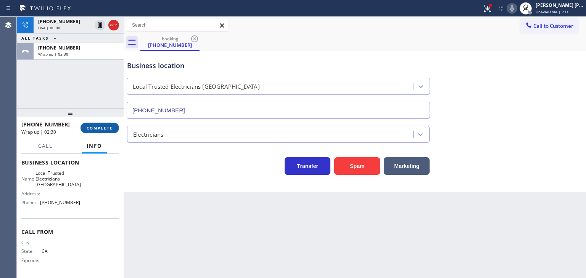
click at [96, 127] on span "COMPLETE" at bounding box center [100, 127] width 26 height 5
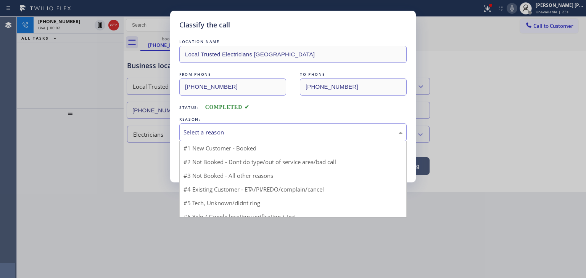
click at [218, 131] on div "Select a reason" at bounding box center [292, 132] width 219 height 9
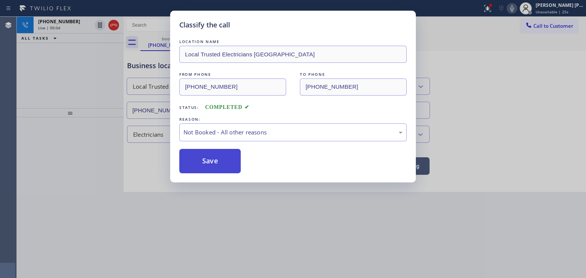
click at [226, 162] on button "Save" at bounding box center [209, 161] width 61 height 24
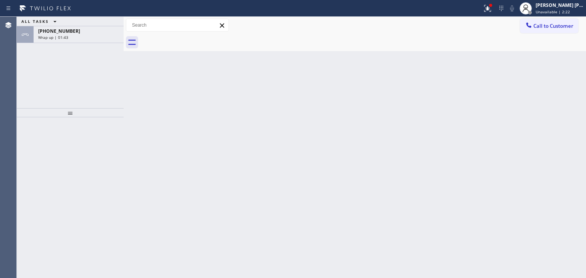
drag, startPoint x: 81, startPoint y: 36, endPoint x: 123, endPoint y: 60, distance: 48.3
click at [81, 36] on div "Wrap up | 01:43" at bounding box center [78, 37] width 81 height 5
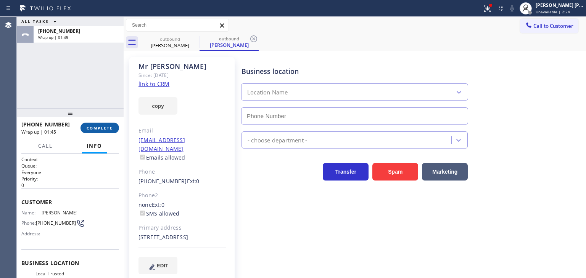
click at [99, 128] on span "COMPLETE" at bounding box center [100, 127] width 26 height 5
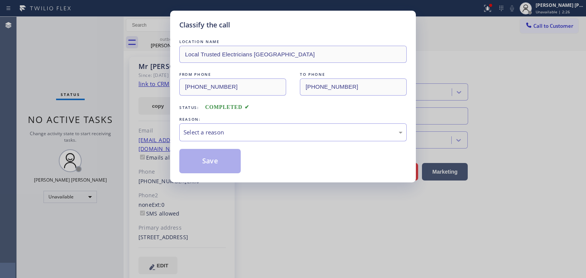
type input "[PHONE_NUMBER]"
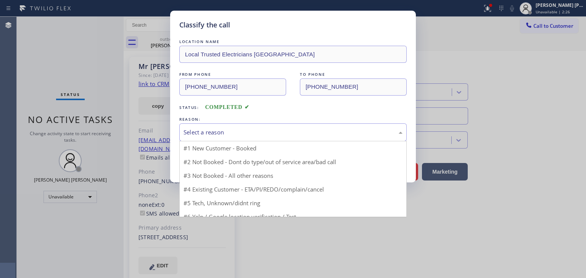
click at [211, 131] on div "Select a reason" at bounding box center [292, 132] width 219 height 9
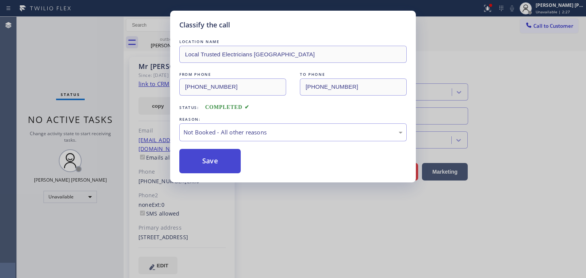
click at [206, 163] on button "Save" at bounding box center [209, 161] width 61 height 24
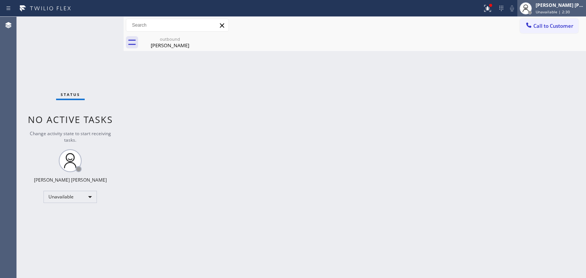
click at [560, 5] on div "[PERSON_NAME] [PERSON_NAME]" at bounding box center [559, 5] width 48 height 6
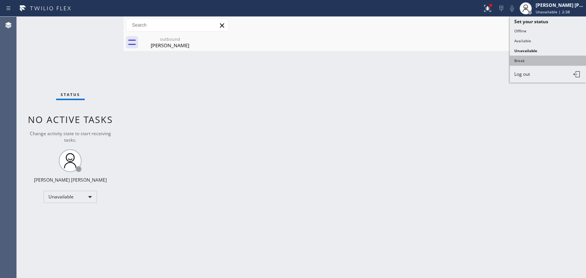
click at [548, 62] on button "Break" at bounding box center [547, 61] width 76 height 10
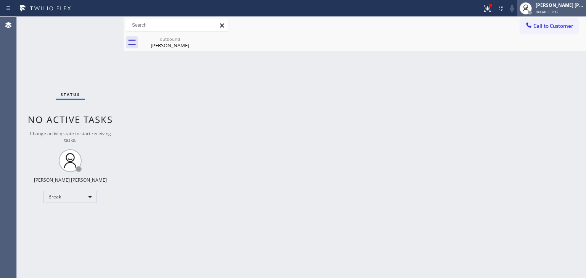
click at [570, 6] on div "[PERSON_NAME] [PERSON_NAME]" at bounding box center [559, 5] width 48 height 6
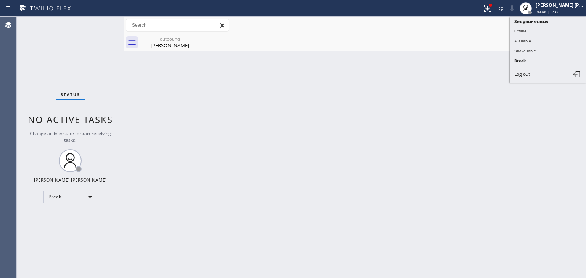
click at [547, 39] on button "Available" at bounding box center [547, 41] width 76 height 10
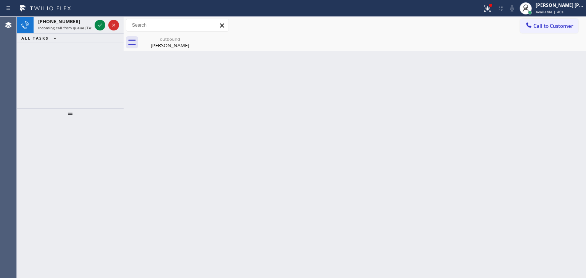
drag, startPoint x: 106, startPoint y: 32, endPoint x: 102, endPoint y: 41, distance: 9.6
click at [106, 32] on div at bounding box center [106, 25] width 27 height 17
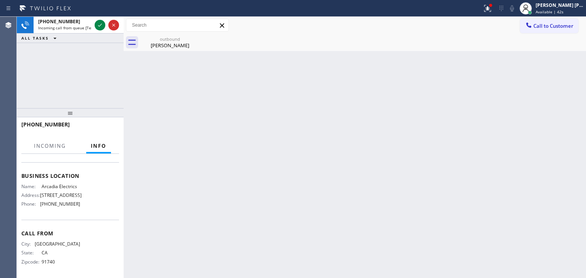
scroll to position [96, 0]
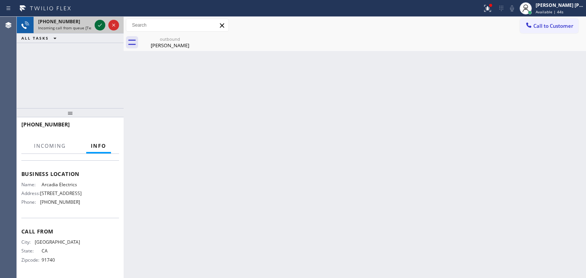
click at [99, 25] on icon at bounding box center [99, 25] width 9 height 9
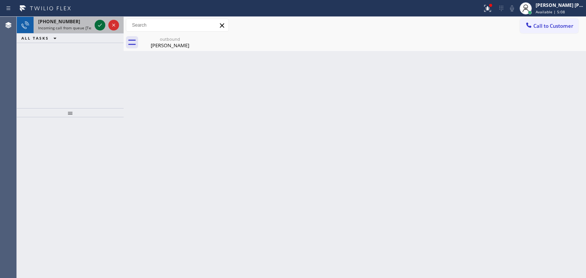
click at [100, 23] on icon at bounding box center [99, 25] width 9 height 9
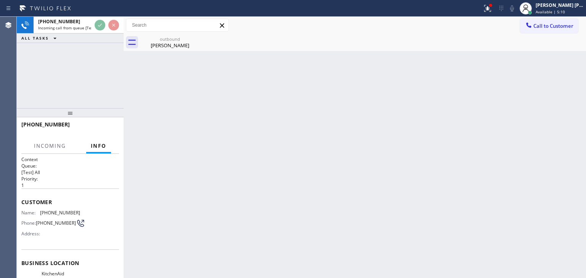
scroll to position [38, 0]
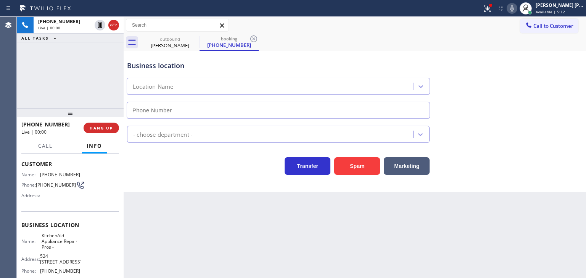
type input "[PHONE_NUMBER]"
click at [559, 59] on div "Business location KitchenAid Appliance Repair Pros - [PHONE_NUMBER]" at bounding box center [354, 84] width 458 height 69
click at [516, 8] on icon at bounding box center [511, 8] width 9 height 9
click at [516, 6] on icon at bounding box center [511, 8] width 9 height 9
drag, startPoint x: 571, startPoint y: 66, endPoint x: 520, endPoint y: 51, distance: 53.4
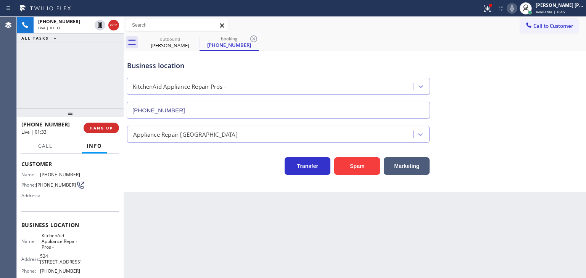
click at [571, 66] on div "Business location KitchenAid Appliance Repair Pros - [PHONE_NUMBER]" at bounding box center [354, 84] width 458 height 69
click at [516, 7] on icon at bounding box center [511, 8] width 9 height 9
click at [514, 10] on icon at bounding box center [512, 8] width 4 height 6
click at [516, 10] on icon at bounding box center [511, 8] width 9 height 9
click at [516, 8] on icon at bounding box center [511, 8] width 9 height 9
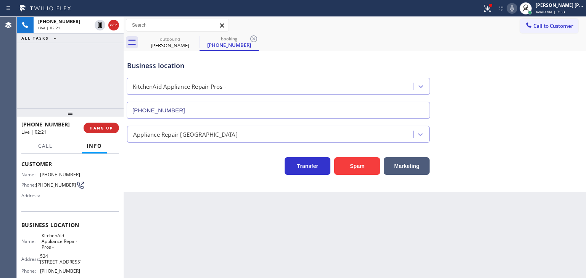
click at [554, 92] on div "Business location KitchenAid Appliance Repair Pros - [PHONE_NUMBER]" at bounding box center [354, 84] width 458 height 69
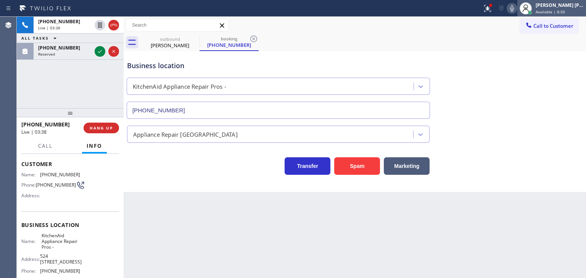
click at [559, 12] on span "Available | 8:50" at bounding box center [549, 11] width 29 height 5
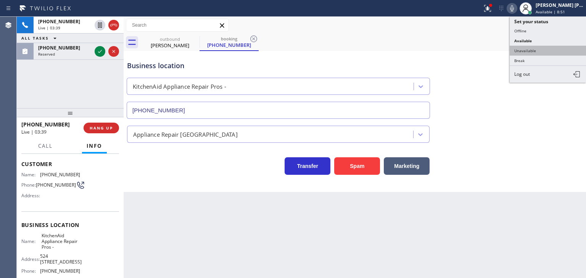
click at [548, 49] on button "Unavailable" at bounding box center [547, 51] width 76 height 10
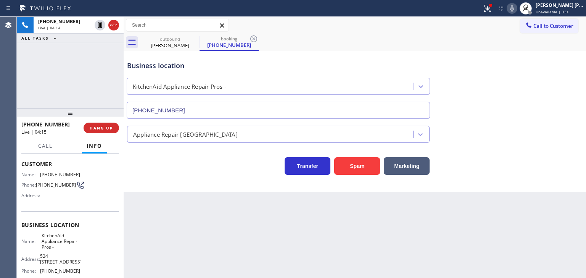
drag, startPoint x: 557, startPoint y: 63, endPoint x: 507, endPoint y: 34, distance: 57.7
click at [557, 63] on div "Business location KitchenAid Appliance Repair Pros - [PHONE_NUMBER]" at bounding box center [354, 84] width 458 height 69
click at [516, 8] on icon at bounding box center [511, 8] width 9 height 9
click at [516, 5] on icon at bounding box center [511, 8] width 9 height 9
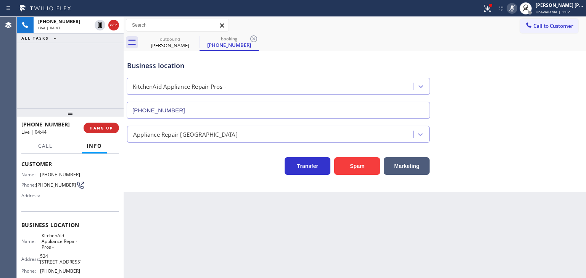
click at [516, 6] on icon at bounding box center [511, 8] width 9 height 9
drag, startPoint x: 66, startPoint y: 124, endPoint x: 32, endPoint y: 123, distance: 33.6
click at [27, 129] on div "[PHONE_NUMBER] Live | 07:15" at bounding box center [52, 128] width 62 height 20
copy div "Liv"
click at [62, 127] on div "[PHONE_NUMBER]" at bounding box center [49, 124] width 57 height 7
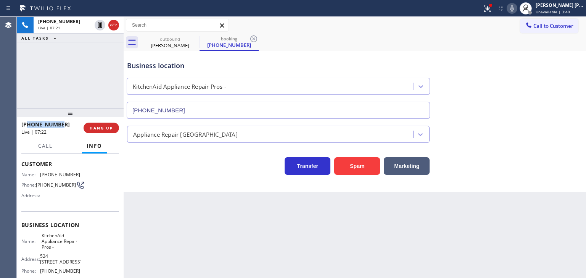
drag, startPoint x: 63, startPoint y: 125, endPoint x: 27, endPoint y: 125, distance: 35.5
click at [27, 125] on div "[PHONE_NUMBER]" at bounding box center [49, 124] width 57 height 7
copy span "7084652892"
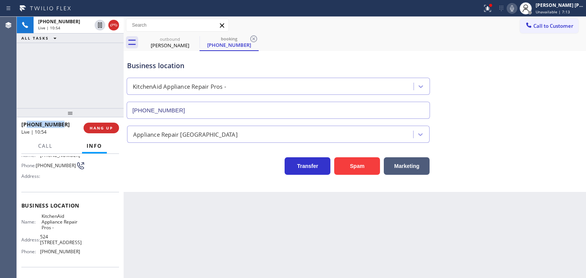
scroll to position [76, 0]
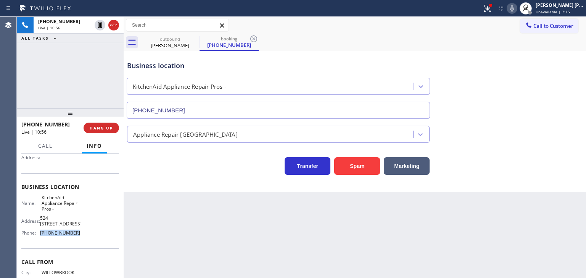
drag, startPoint x: 82, startPoint y: 234, endPoint x: 40, endPoint y: 235, distance: 41.6
click at [40, 235] on div "Name: KitchenAid Appliance Repair Pros - Address: [STREET_ADDRESS], Phone: [PHO…" at bounding box center [70, 217] width 98 height 45
click at [516, 11] on icon at bounding box center [511, 8] width 9 height 9
click at [516, 10] on icon at bounding box center [511, 8] width 9 height 9
click at [516, 7] on icon at bounding box center [511, 8] width 9 height 9
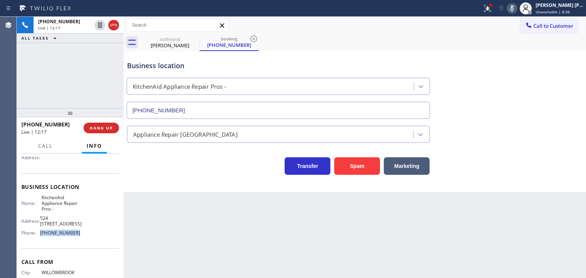
click at [516, 7] on icon at bounding box center [511, 8] width 9 height 9
click at [516, 10] on icon at bounding box center [511, 8] width 9 height 9
click at [514, 9] on icon at bounding box center [512, 8] width 4 height 6
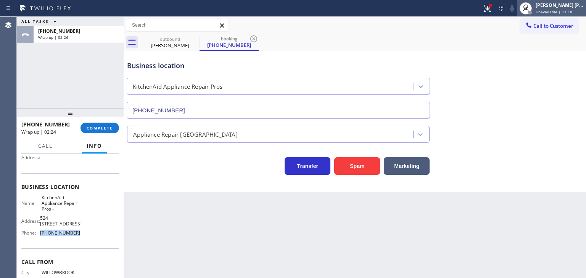
click at [561, 10] on span "Unavailable | 11:18" at bounding box center [553, 11] width 37 height 5
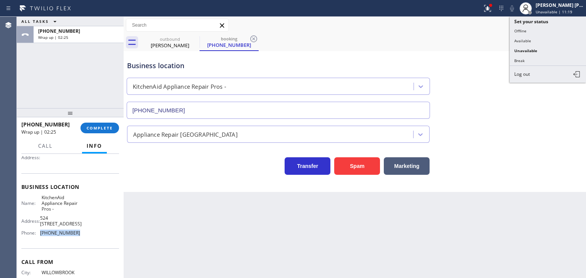
drag, startPoint x: 541, startPoint y: 35, endPoint x: 556, endPoint y: 23, distance: 19.3
click at [541, 36] on button "Available" at bounding box center [547, 41] width 76 height 10
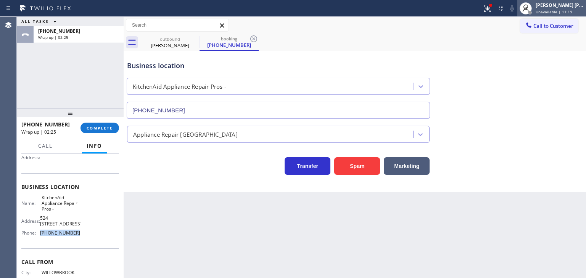
click at [569, 12] on span "Unavailable | 11:19" at bounding box center [553, 11] width 37 height 5
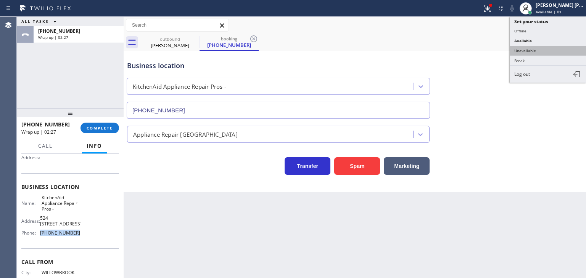
click at [537, 50] on button "Unavailable" at bounding box center [547, 51] width 76 height 10
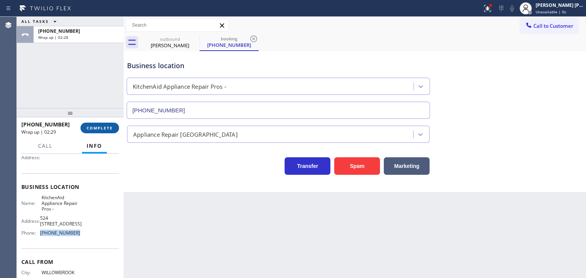
click at [105, 129] on span "COMPLETE" at bounding box center [100, 127] width 26 height 5
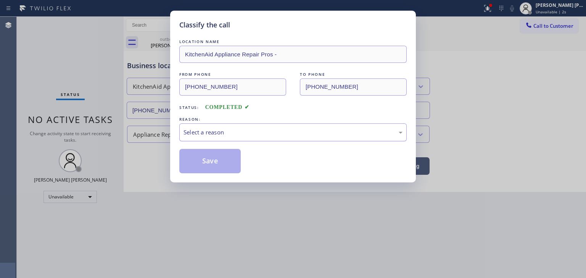
click at [211, 131] on div "Select a reason" at bounding box center [292, 132] width 219 height 9
click at [209, 157] on button "Save" at bounding box center [209, 161] width 61 height 24
type input "[PHONE_NUMBER]"
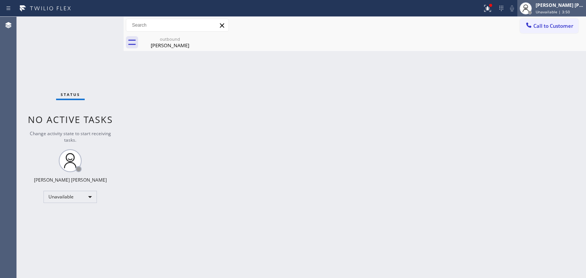
click at [563, 10] on span "Unavailable | 3:50" at bounding box center [552, 11] width 34 height 5
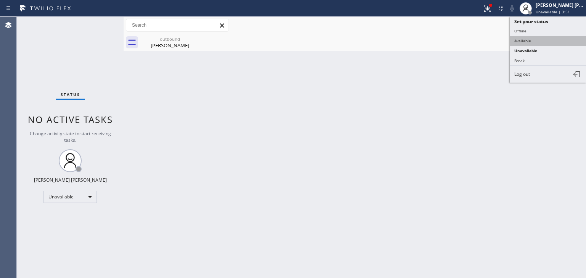
click at [527, 39] on button "Available" at bounding box center [547, 41] width 76 height 10
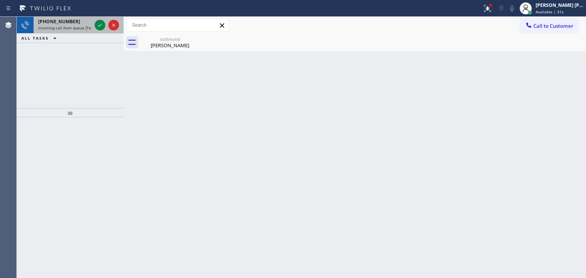
click at [106, 31] on div at bounding box center [106, 25] width 27 height 17
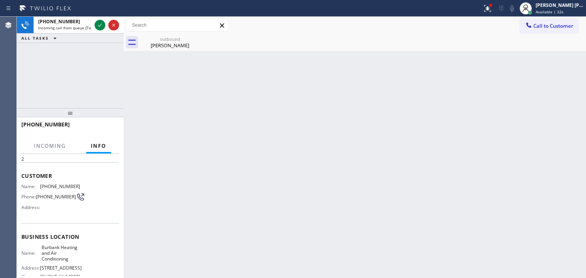
scroll to position [76, 0]
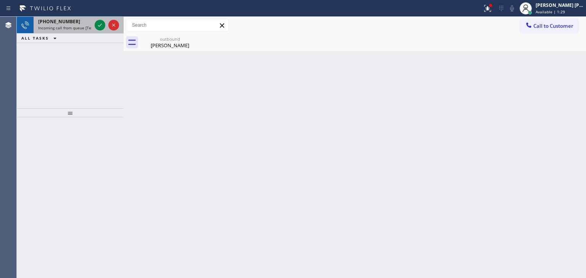
click at [104, 31] on div at bounding box center [106, 25] width 27 height 17
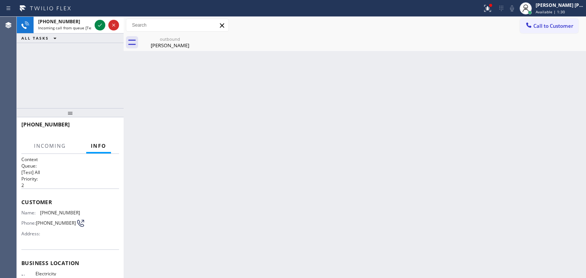
scroll to position [38, 0]
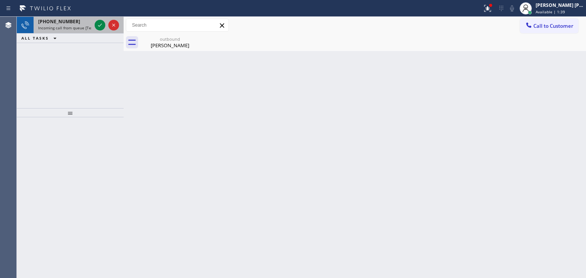
click at [107, 29] on div at bounding box center [106, 25] width 27 height 17
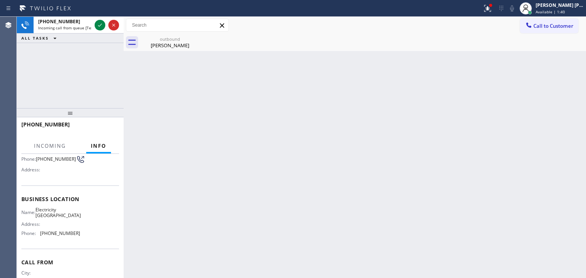
scroll to position [76, 0]
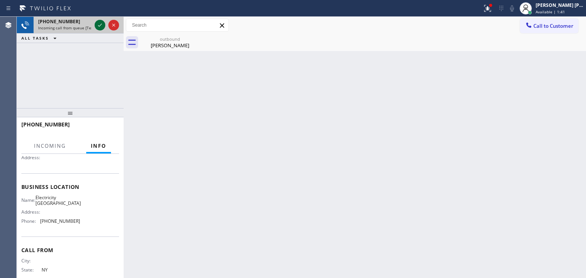
click at [103, 27] on icon at bounding box center [99, 25] width 9 height 9
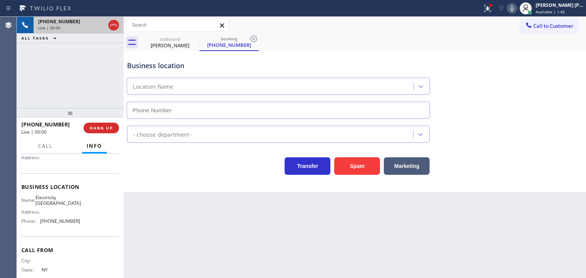
type input "[PHONE_NUMBER]"
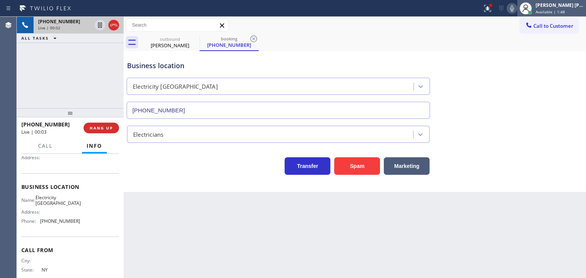
click at [554, 2] on div "[PERSON_NAME] [PERSON_NAME]" at bounding box center [559, 5] width 48 height 6
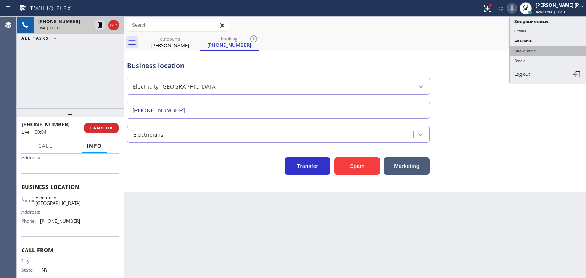
click at [550, 46] on button "Unavailable" at bounding box center [547, 51] width 76 height 10
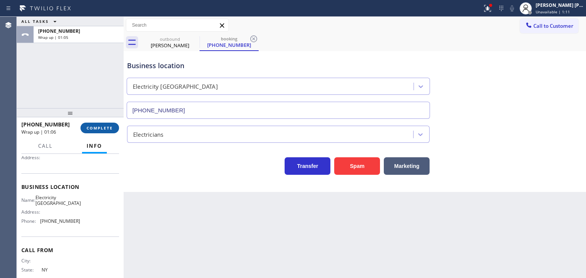
click at [100, 130] on span "COMPLETE" at bounding box center [100, 127] width 26 height 5
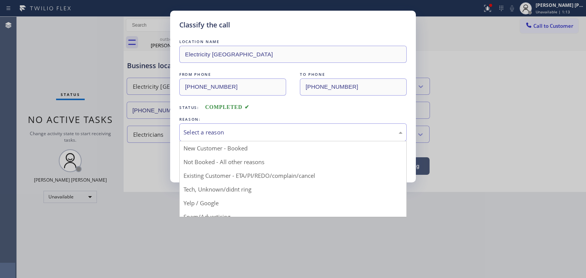
click at [223, 134] on div "Select a reason" at bounding box center [292, 132] width 219 height 9
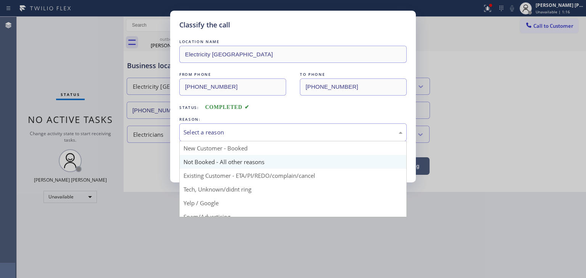
scroll to position [38, 0]
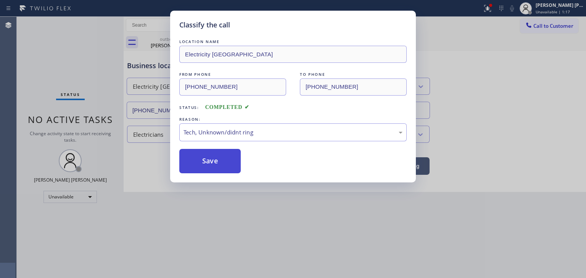
click at [212, 162] on button "Save" at bounding box center [209, 161] width 61 height 24
type input "[PHONE_NUMBER]"
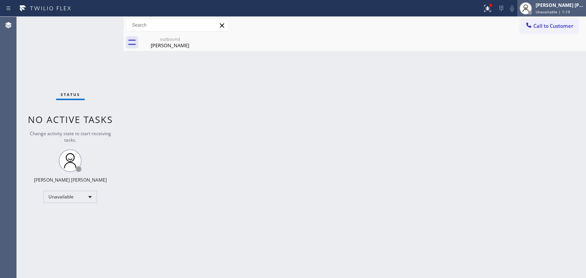
click at [567, 9] on span "Unavailable | 1:19" at bounding box center [552, 11] width 34 height 5
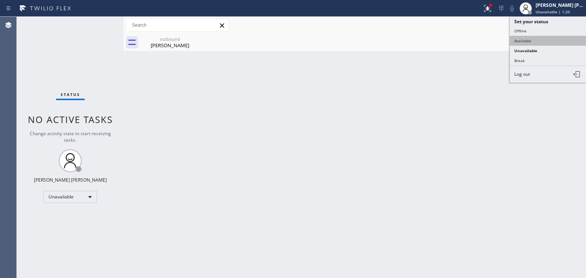
click at [520, 41] on button "Available" at bounding box center [547, 41] width 76 height 10
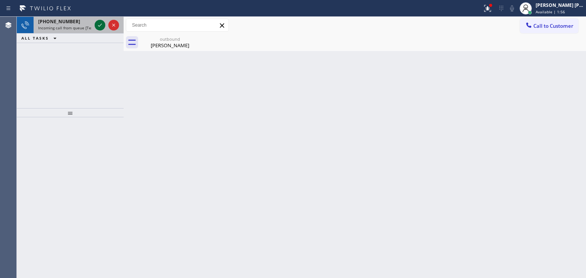
click at [101, 25] on icon at bounding box center [99, 25] width 9 height 9
click at [98, 26] on icon at bounding box center [100, 25] width 4 height 3
click at [98, 26] on icon at bounding box center [99, 25] width 9 height 9
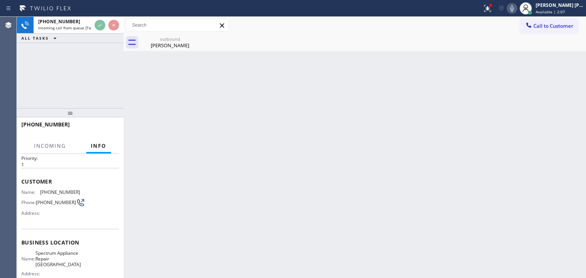
scroll to position [38, 0]
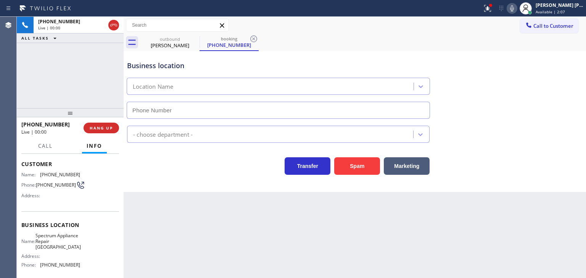
type input "[PHONE_NUMBER]"
drag, startPoint x: 560, startPoint y: 159, endPoint x: 554, endPoint y: 147, distance: 13.6
click at [561, 160] on div "Transfer Spam Marketing" at bounding box center [354, 163] width 458 height 24
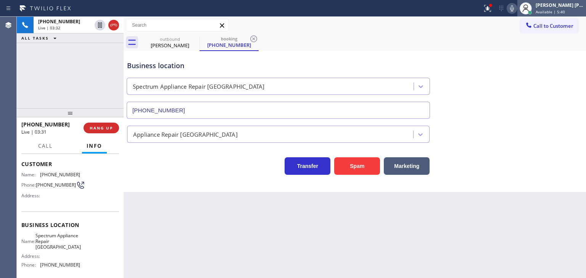
click at [565, 9] on span "Available | 5:40" at bounding box center [549, 11] width 29 height 5
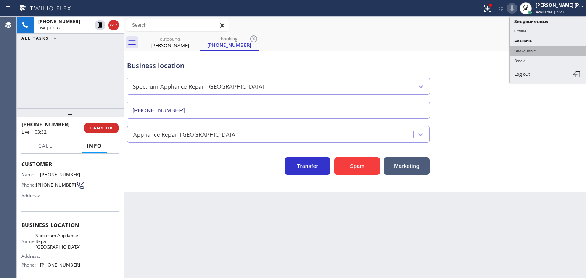
click at [525, 51] on button "Unavailable" at bounding box center [547, 51] width 76 height 10
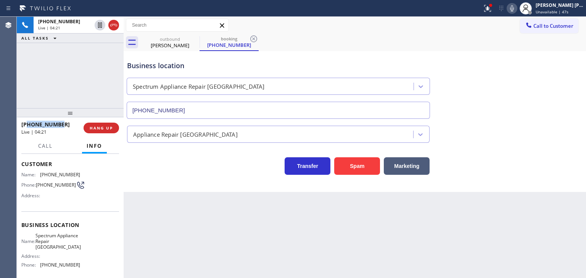
drag, startPoint x: 71, startPoint y: 123, endPoint x: 26, endPoint y: 95, distance: 52.9
click at [28, 127] on div "[PHONE_NUMBER]" at bounding box center [49, 124] width 57 height 7
drag, startPoint x: 84, startPoint y: 267, endPoint x: 41, endPoint y: 268, distance: 43.1
click at [41, 268] on div "Name: Spectrum Appliance Repair [GEOGRAPHIC_DATA] Address: Phone: [PHONE_NUMBER]" at bounding box center [70, 252] width 98 height 39
click at [516, 7] on icon at bounding box center [511, 8] width 9 height 9
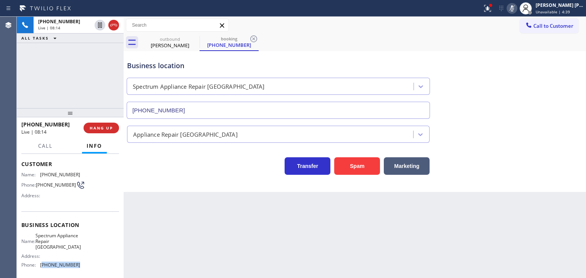
click at [516, 7] on icon at bounding box center [511, 8] width 9 height 9
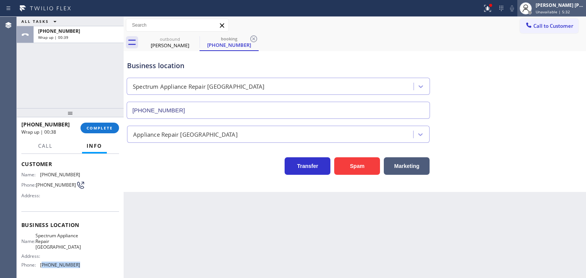
click at [570, 11] on span "Unavailable | 5:32" at bounding box center [552, 11] width 34 height 5
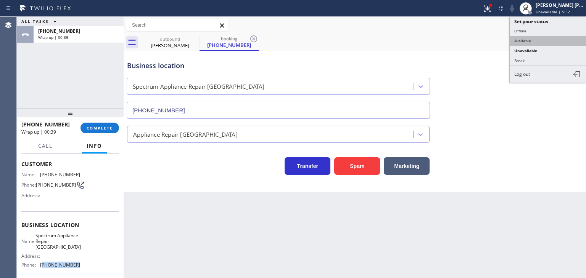
click at [544, 39] on button "Available" at bounding box center [547, 41] width 76 height 10
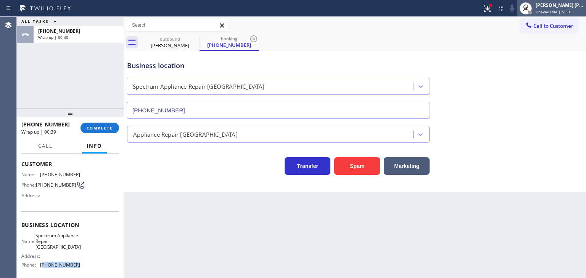
click at [564, 11] on span "Unavailable | 5:33" at bounding box center [552, 11] width 34 height 5
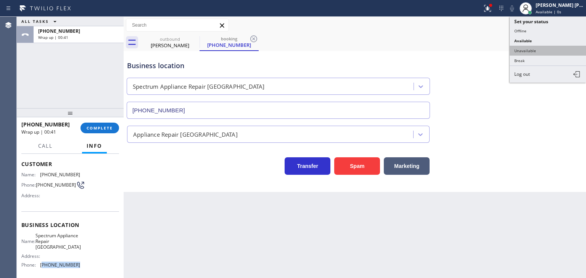
click at [541, 48] on button "Unavailable" at bounding box center [547, 51] width 76 height 10
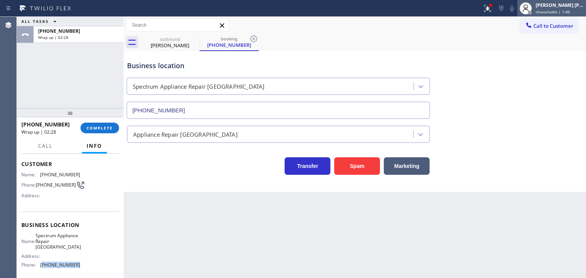
click at [567, 6] on div "[PERSON_NAME] [PERSON_NAME]" at bounding box center [559, 5] width 48 height 6
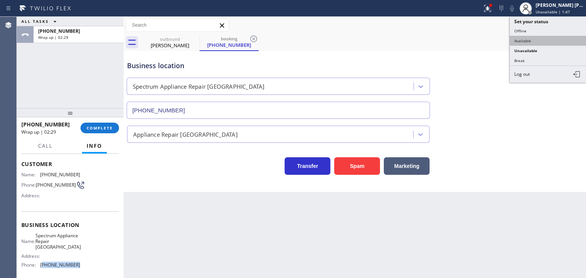
click at [546, 37] on button "Available" at bounding box center [547, 41] width 76 height 10
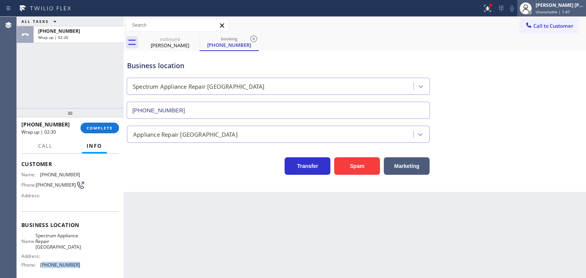
click at [561, 8] on div "[PERSON_NAME] [PERSON_NAME]" at bounding box center [559, 5] width 48 height 6
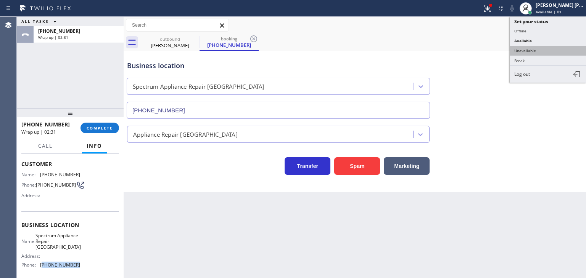
click at [539, 48] on button "Unavailable" at bounding box center [547, 51] width 76 height 10
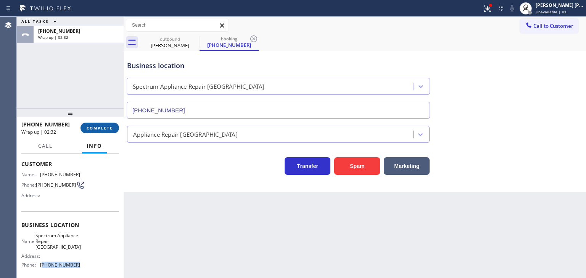
click at [91, 128] on span "COMPLETE" at bounding box center [100, 127] width 26 height 5
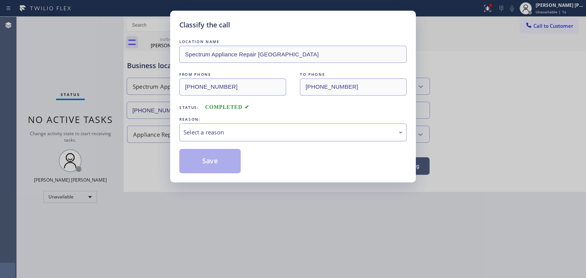
click at [187, 130] on div "Select a reason" at bounding box center [292, 132] width 219 height 9
click at [202, 172] on button "Save" at bounding box center [209, 161] width 61 height 24
type input "[PHONE_NUMBER]"
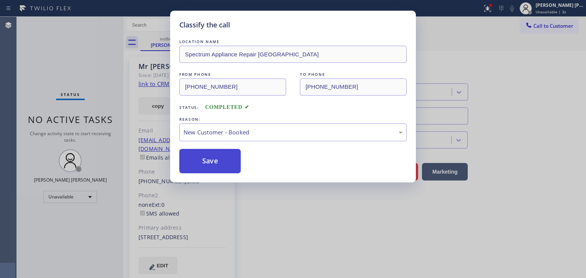
click at [202, 167] on button "Save" at bounding box center [209, 161] width 61 height 24
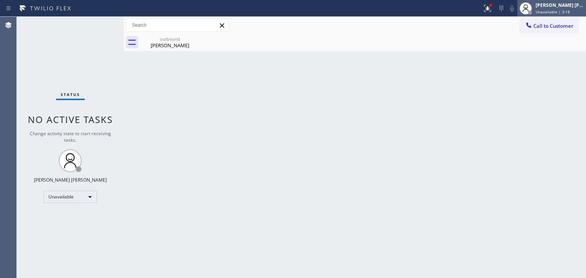
click at [570, 11] on span "Unavailable | 3:18" at bounding box center [552, 11] width 34 height 5
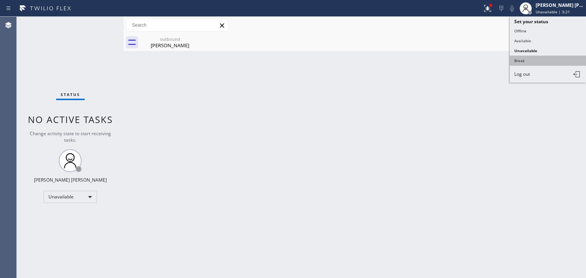
click at [533, 61] on button "Break" at bounding box center [547, 61] width 76 height 10
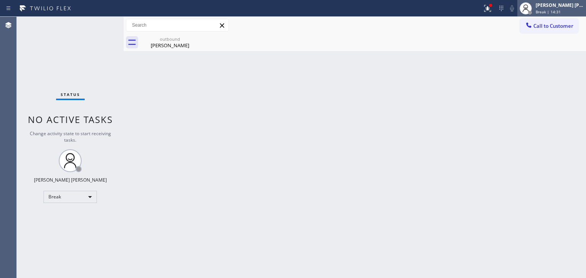
click at [560, 11] on span "Break | 14:31" at bounding box center [547, 11] width 25 height 5
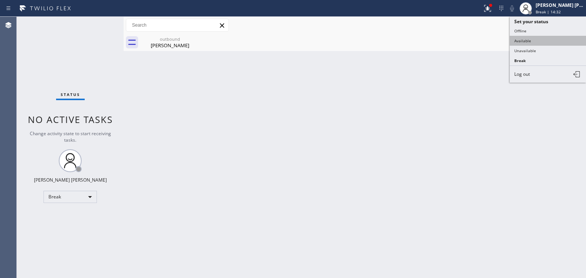
click at [537, 37] on button "Available" at bounding box center [547, 41] width 76 height 10
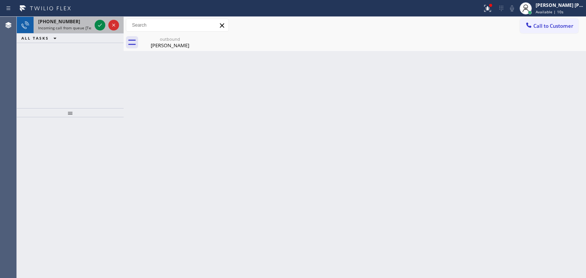
click at [107, 29] on div at bounding box center [106, 25] width 27 height 17
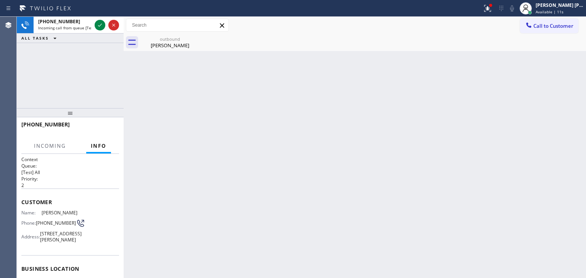
scroll to position [38, 0]
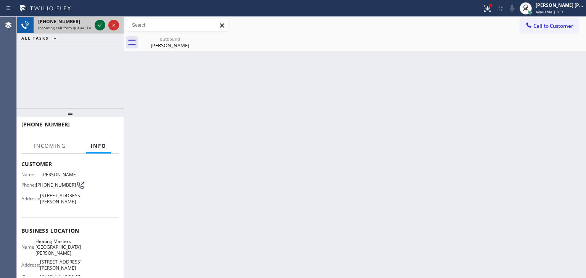
click at [98, 24] on icon at bounding box center [99, 25] width 9 height 9
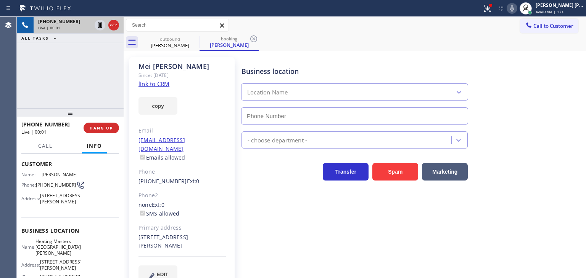
type input "[PHONE_NUMBER]"
click at [153, 85] on link "link to CRM" at bounding box center [153, 84] width 31 height 8
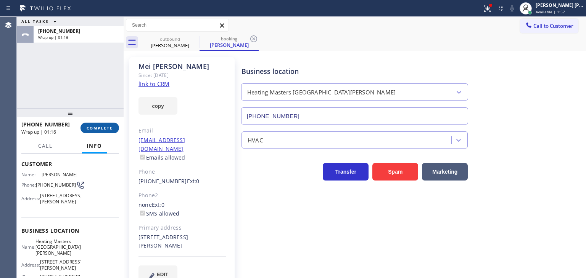
click at [92, 125] on button "COMPLETE" at bounding box center [99, 128] width 39 height 11
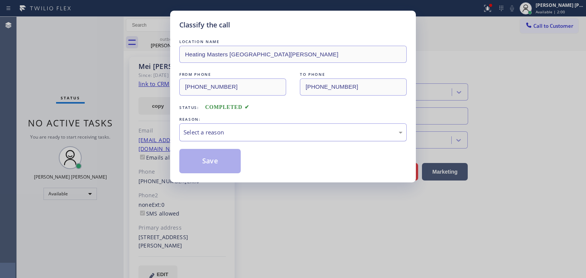
click at [225, 133] on div "Select a reason" at bounding box center [292, 132] width 219 height 9
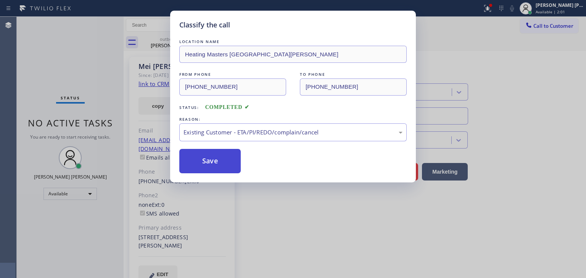
click at [217, 165] on button "Save" at bounding box center [209, 161] width 61 height 24
type input "[PHONE_NUMBER]"
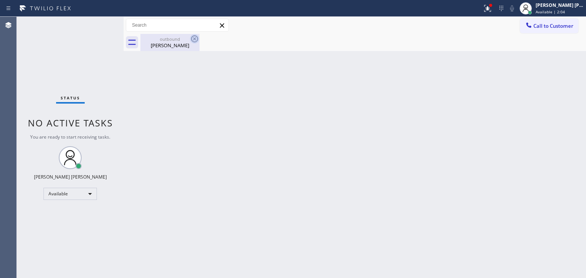
click at [194, 37] on icon at bounding box center [194, 38] width 9 height 9
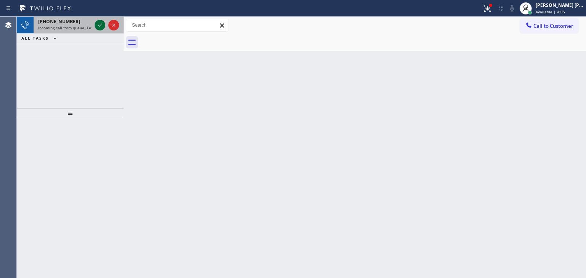
click at [100, 25] on icon at bounding box center [100, 25] width 4 height 3
click at [98, 25] on icon at bounding box center [100, 25] width 4 height 3
click at [101, 26] on icon at bounding box center [99, 25] width 9 height 9
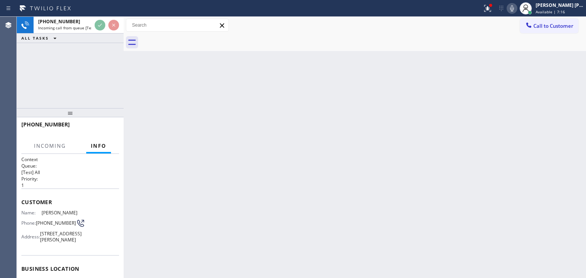
scroll to position [38, 0]
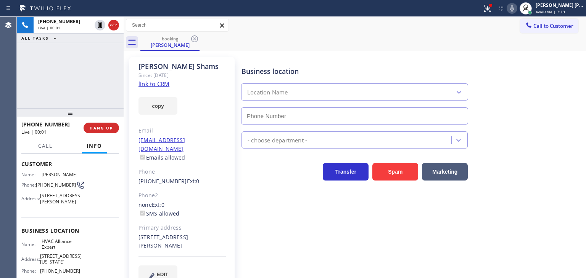
type input "[PHONE_NUMBER]"
click at [151, 82] on link "link to CRM" at bounding box center [153, 84] width 31 height 8
click at [514, 8] on icon at bounding box center [512, 8] width 4 height 6
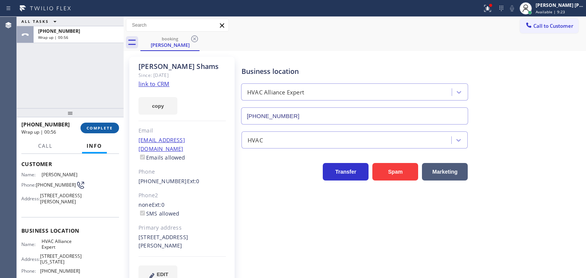
click at [106, 128] on span "COMPLETE" at bounding box center [100, 127] width 26 height 5
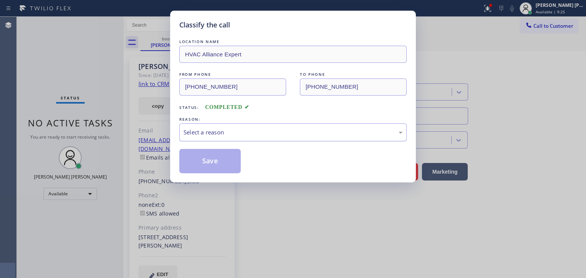
click at [225, 138] on div "Select a reason" at bounding box center [292, 133] width 227 height 18
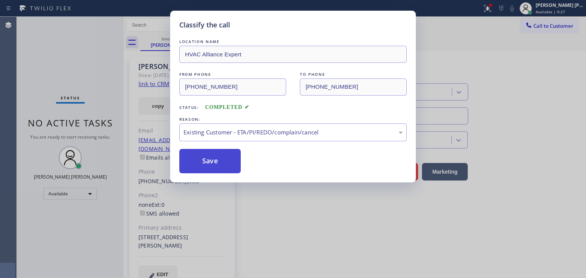
click at [212, 163] on button "Save" at bounding box center [209, 161] width 61 height 24
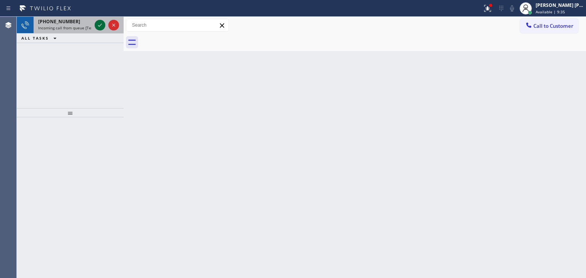
click at [99, 24] on icon at bounding box center [99, 25] width 9 height 9
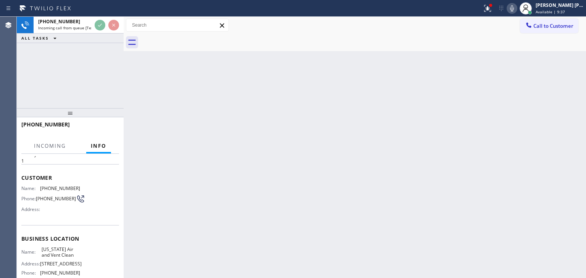
scroll to position [38, 0]
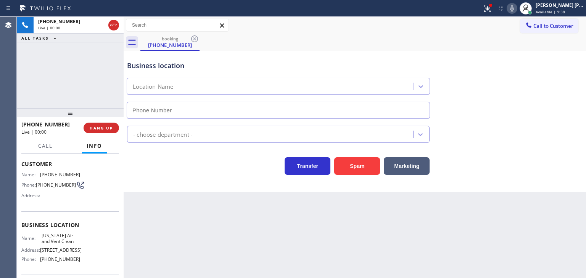
type input "[PHONE_NUMBER]"
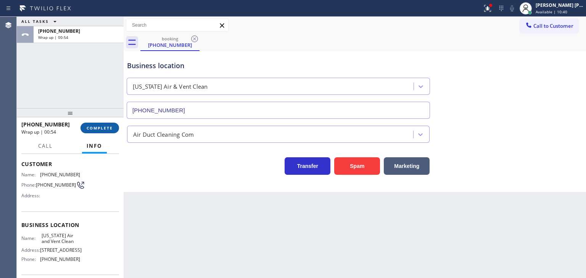
click at [94, 129] on span "COMPLETE" at bounding box center [100, 127] width 26 height 5
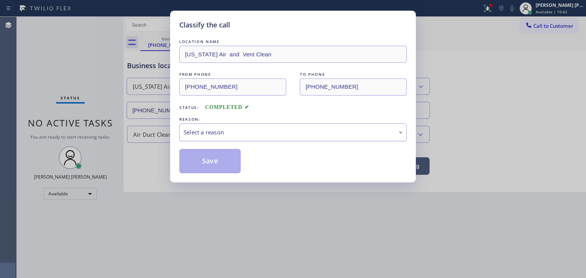
click at [217, 127] on div "Select a reason" at bounding box center [292, 133] width 227 height 18
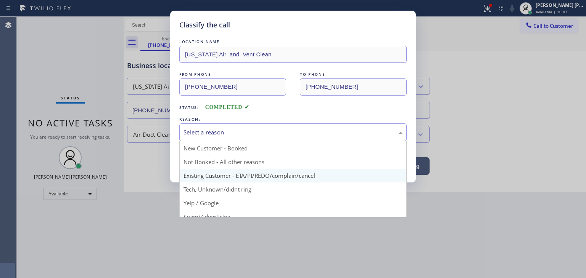
scroll to position [38, 0]
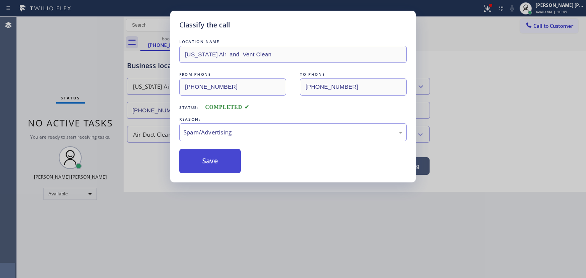
click at [213, 164] on button "Save" at bounding box center [209, 161] width 61 height 24
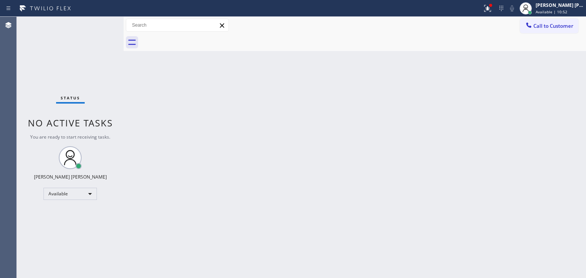
click at [100, 21] on div "Status No active tasks You are ready to start receiving tasks. [PERSON_NAME] [P…" at bounding box center [70, 148] width 107 height 262
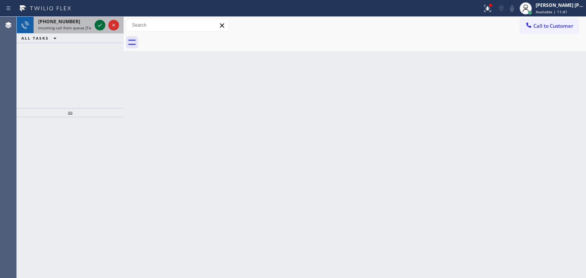
click at [99, 22] on icon at bounding box center [99, 25] width 9 height 9
click at [100, 26] on icon at bounding box center [99, 25] width 9 height 9
click at [102, 27] on icon at bounding box center [99, 25] width 9 height 9
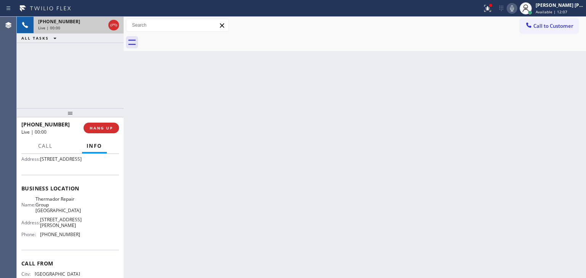
scroll to position [76, 0]
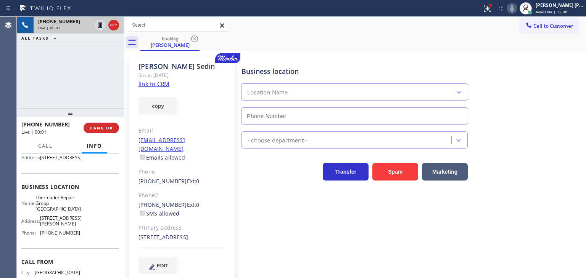
type input "[PHONE_NUMBER]"
click at [148, 85] on link "link to CRM" at bounding box center [153, 84] width 31 height 8
click at [516, 11] on icon at bounding box center [511, 8] width 9 height 9
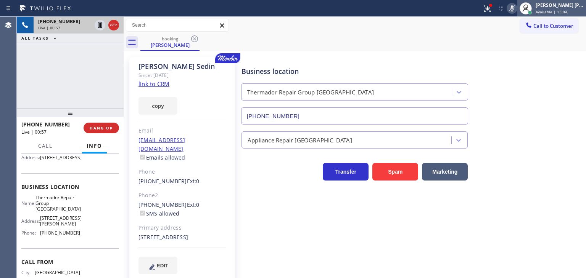
click at [562, 3] on div "[PERSON_NAME] [PERSON_NAME]" at bounding box center [559, 5] width 48 height 6
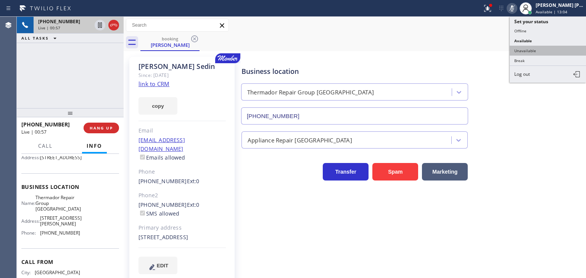
click at [541, 48] on button "Unavailable" at bounding box center [547, 51] width 76 height 10
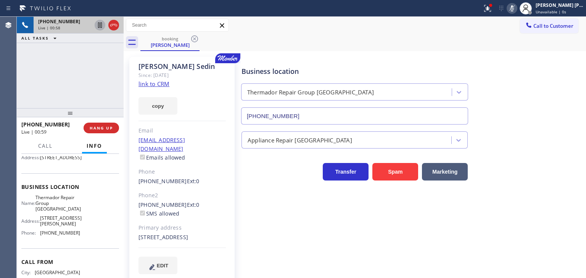
drag, startPoint x: 100, startPoint y: 22, endPoint x: 104, endPoint y: 29, distance: 7.3
click at [101, 22] on icon at bounding box center [99, 25] width 9 height 9
click at [516, 6] on icon at bounding box center [511, 8] width 9 height 9
click at [98, 25] on icon at bounding box center [99, 24] width 5 height 5
click at [492, 8] on icon at bounding box center [487, 8] width 9 height 9
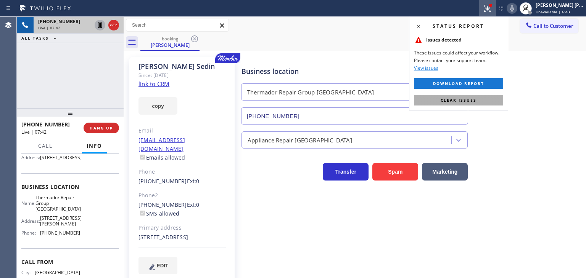
click at [479, 101] on button "Clear issues" at bounding box center [458, 100] width 89 height 11
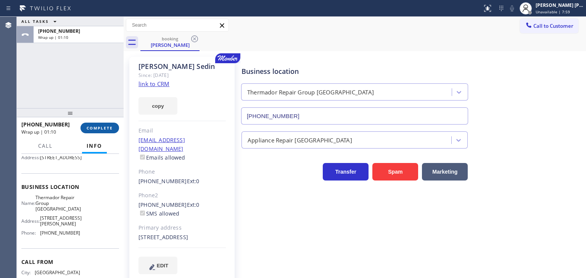
click at [100, 128] on span "COMPLETE" at bounding box center [100, 127] width 26 height 5
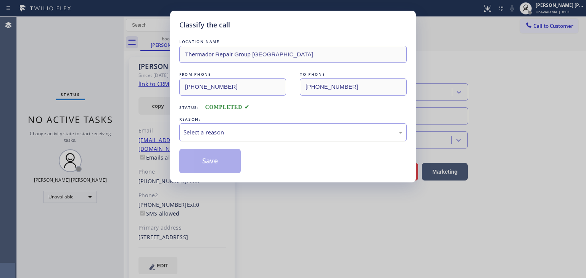
click at [198, 136] on div "Select a reason" at bounding box center [292, 132] width 219 height 9
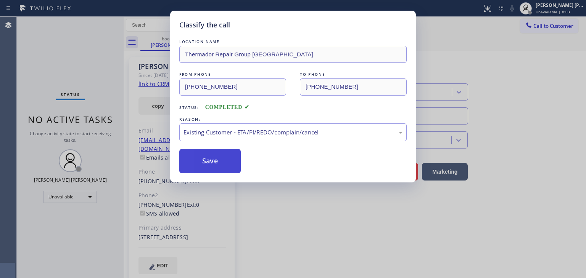
click at [210, 161] on button "Save" at bounding box center [209, 161] width 61 height 24
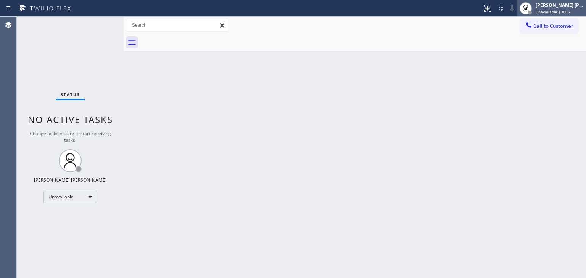
click at [561, 6] on div "[PERSON_NAME] [PERSON_NAME]" at bounding box center [559, 5] width 48 height 6
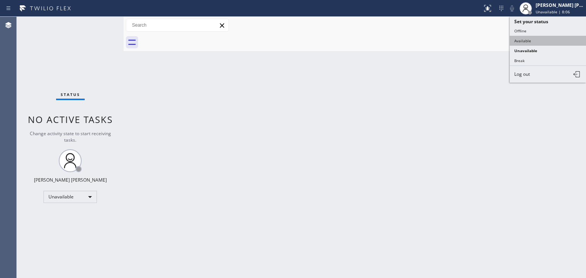
click at [541, 40] on button "Available" at bounding box center [547, 41] width 76 height 10
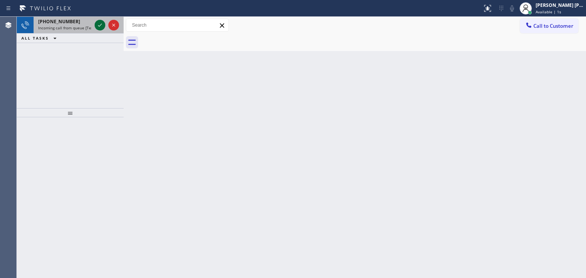
click at [101, 25] on icon at bounding box center [99, 25] width 9 height 9
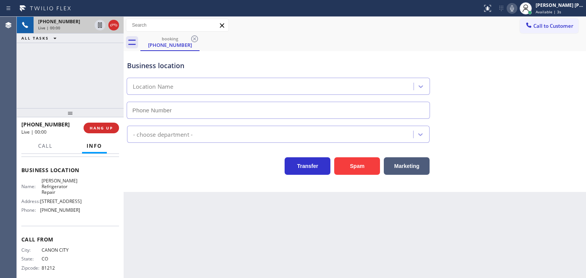
scroll to position [107, 0]
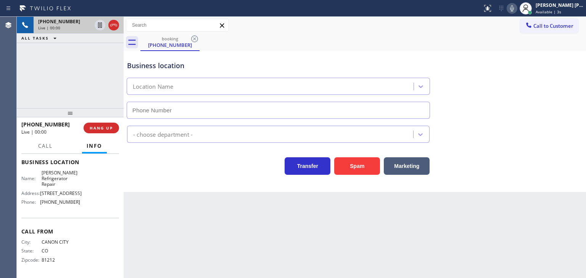
type input "[PHONE_NUMBER]"
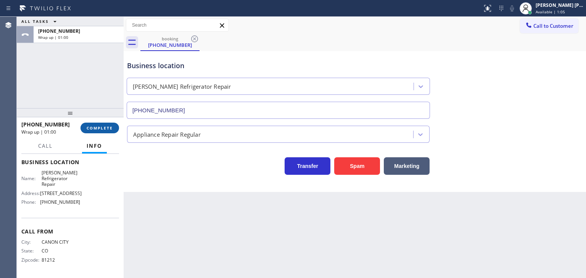
click at [113, 126] on button "COMPLETE" at bounding box center [99, 128] width 39 height 11
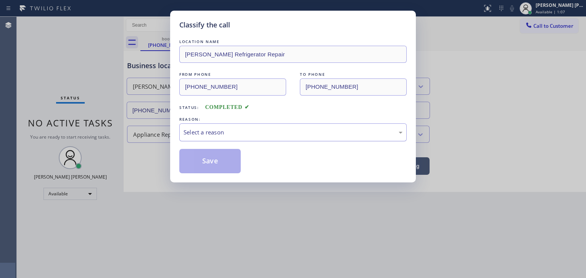
click at [204, 129] on div "Select a reason" at bounding box center [292, 132] width 219 height 9
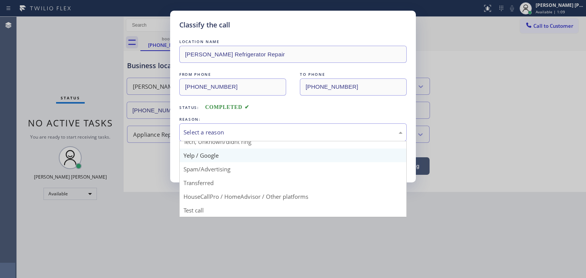
scroll to position [10, 0]
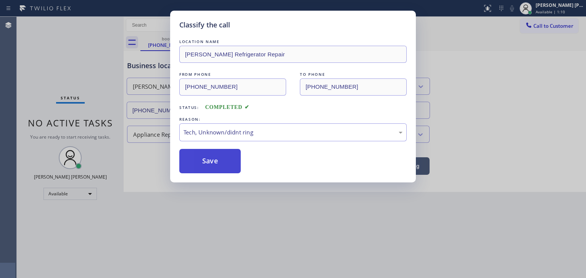
click at [216, 162] on button "Save" at bounding box center [209, 161] width 61 height 24
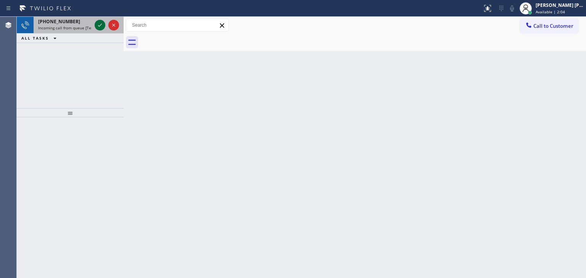
click at [99, 24] on icon at bounding box center [99, 25] width 9 height 9
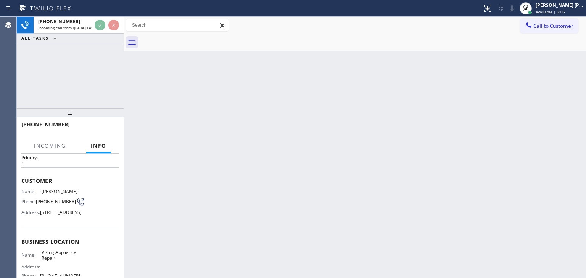
scroll to position [38, 0]
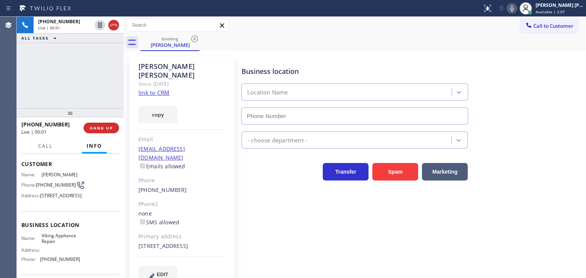
type input "[PHONE_NUMBER]"
click at [160, 89] on link "link to CRM" at bounding box center [153, 93] width 31 height 8
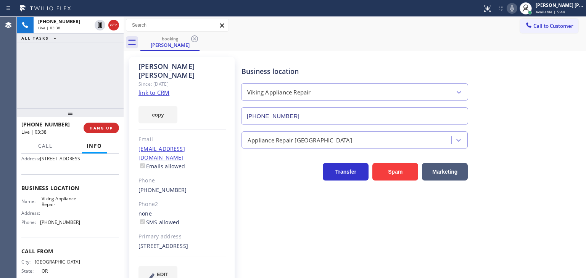
click at [516, 10] on icon at bounding box center [511, 8] width 9 height 9
click at [102, 52] on icon at bounding box center [99, 51] width 9 height 9
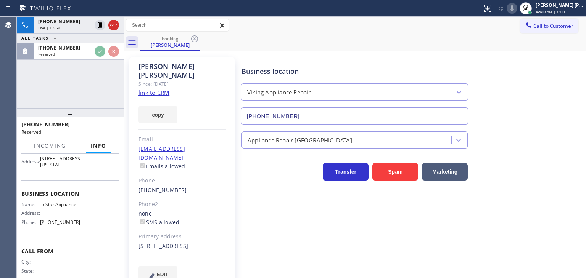
scroll to position [75, 0]
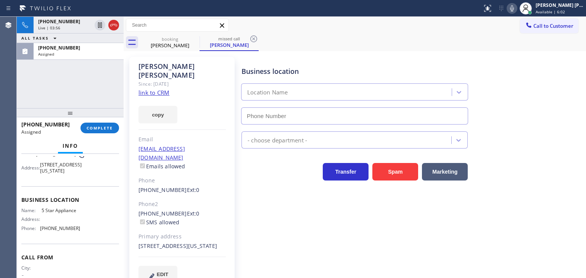
type input "[PHONE_NUMBER]"
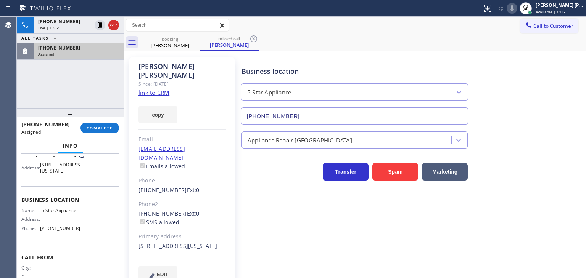
click at [88, 50] on div "[PHONE_NUMBER]" at bounding box center [78, 48] width 81 height 6
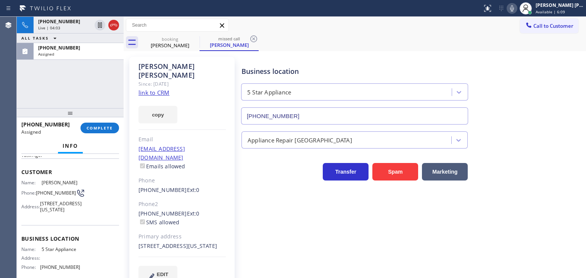
scroll to position [0, 0]
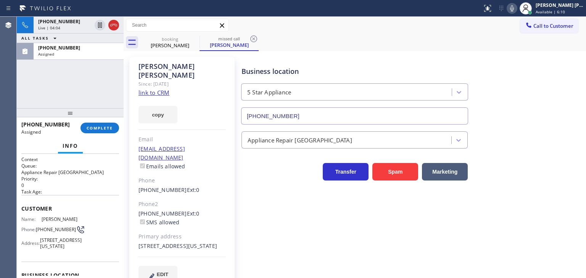
click at [78, 244] on div "Context Queue: Appliance Repair High End Priority: 0 Task Age: Customer Name: […" at bounding box center [70, 266] width 98 height 221
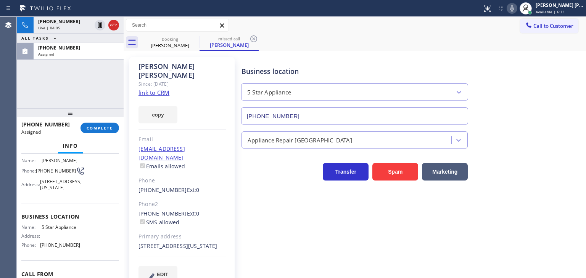
scroll to position [76, 0]
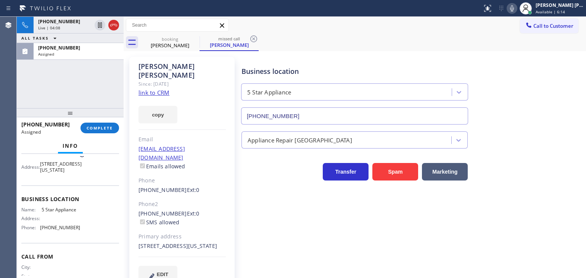
click at [78, 234] on div "Name: 5 Star Appliance Address: Phone: [PHONE_NUMBER]" at bounding box center [70, 220] width 98 height 27
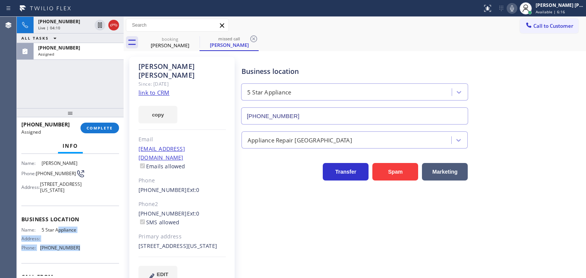
scroll to position [38, 0]
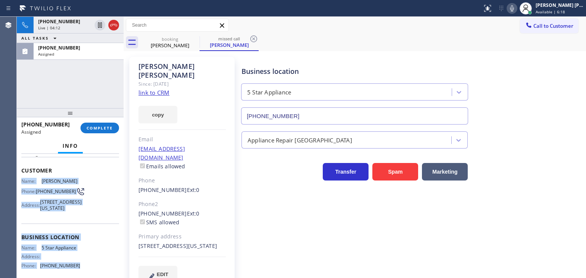
drag, startPoint x: 82, startPoint y: 241, endPoint x: 22, endPoint y: 180, distance: 85.5
click at [22, 180] on div "Context Queue: Appliance Repair High End Priority: 0 Task Age: Customer Name: […" at bounding box center [70, 228] width 98 height 221
click at [76, 48] on div "[PHONE_NUMBER]" at bounding box center [78, 48] width 81 height 6
click at [96, 127] on span "COMPLETE" at bounding box center [100, 127] width 26 height 5
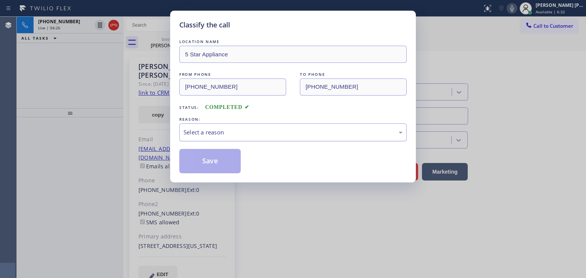
click at [256, 136] on div "Select a reason" at bounding box center [292, 132] width 219 height 9
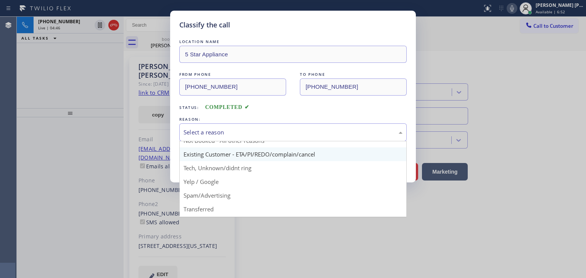
scroll to position [38, 0]
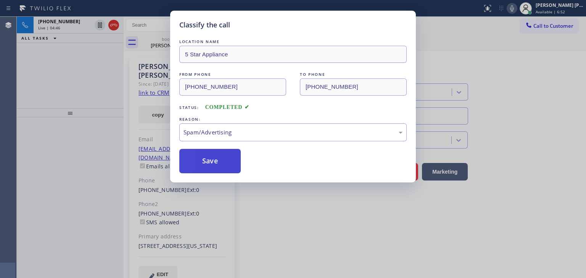
click at [221, 162] on button "Save" at bounding box center [209, 161] width 61 height 24
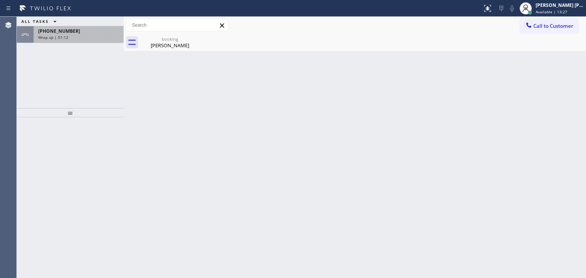
click at [97, 37] on div "Wrap up | 01:12" at bounding box center [78, 37] width 81 height 5
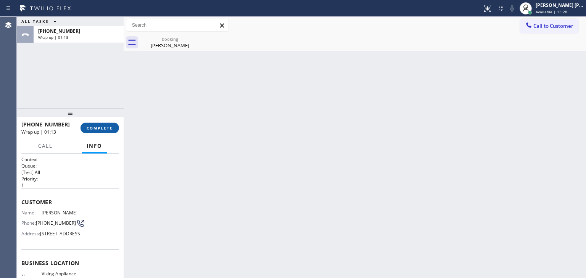
click at [103, 128] on span "COMPLETE" at bounding box center [100, 127] width 26 height 5
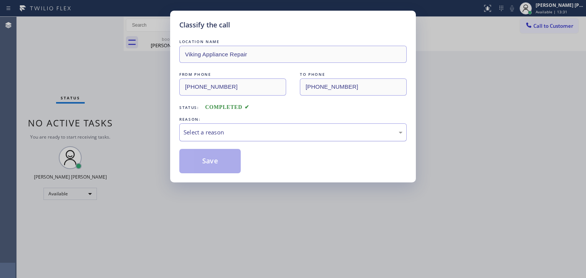
click at [219, 133] on div "Select a reason" at bounding box center [292, 132] width 219 height 9
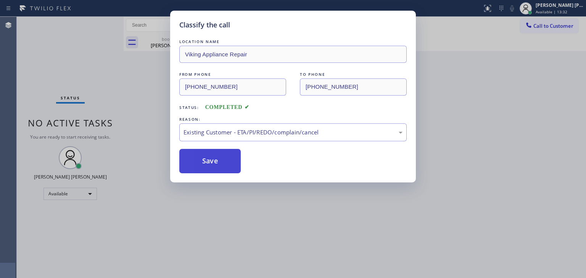
click at [220, 165] on button "Save" at bounding box center [209, 161] width 61 height 24
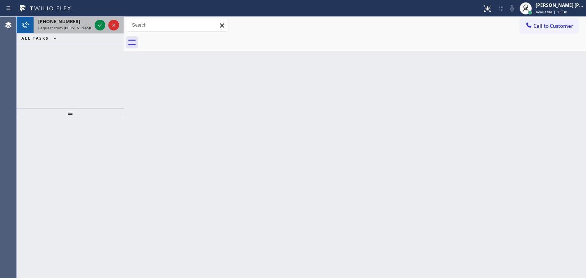
click at [108, 32] on div at bounding box center [106, 25] width 27 height 17
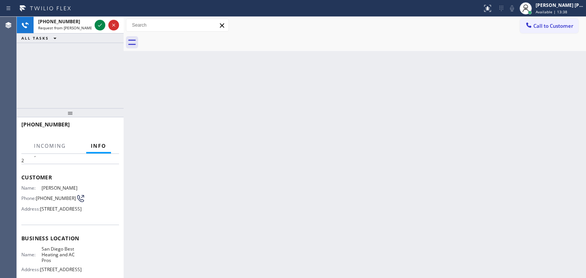
scroll to position [38, 0]
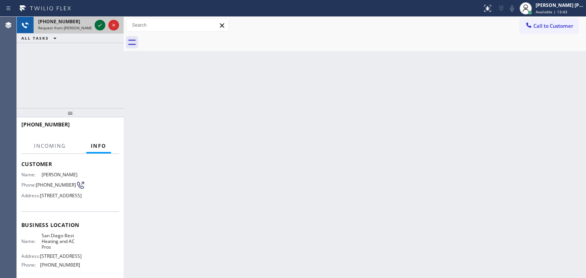
click at [98, 25] on icon at bounding box center [99, 25] width 9 height 9
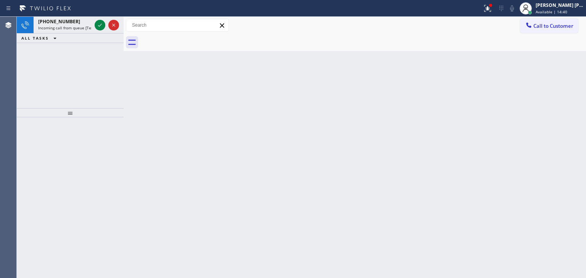
drag, startPoint x: 100, startPoint y: 25, endPoint x: 111, endPoint y: 77, distance: 53.4
click at [100, 25] on icon at bounding box center [99, 25] width 9 height 9
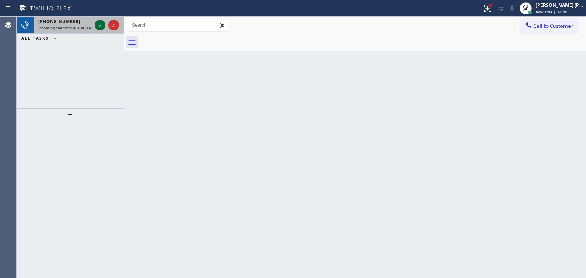
click at [102, 26] on icon at bounding box center [99, 25] width 9 height 9
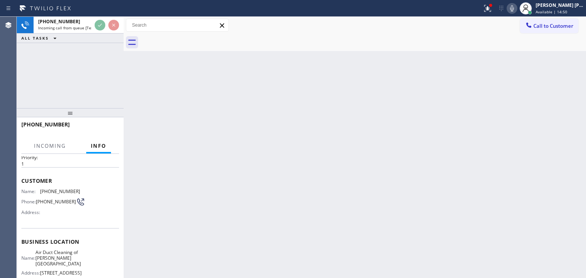
scroll to position [38, 0]
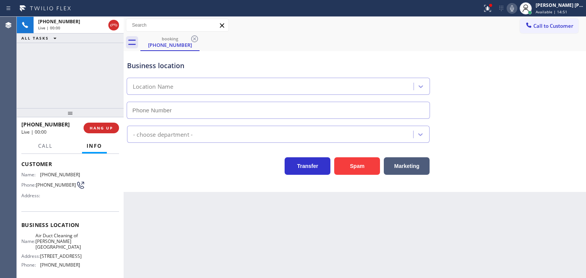
type input "[PHONE_NUMBER]"
click at [83, 84] on div "[PHONE_NUMBER] Live | 00:13 ALL TASKS ALL TASKS ACTIVE TASKS TASKS IN WRAP UP" at bounding box center [70, 62] width 107 height 91
click at [145, 180] on div "Business location Air Duct Cleaning of [PERSON_NAME][GEOGRAPHIC_DATA] [PHONE_NU…" at bounding box center [355, 121] width 462 height 141
click at [516, 10] on icon at bounding box center [511, 8] width 9 height 9
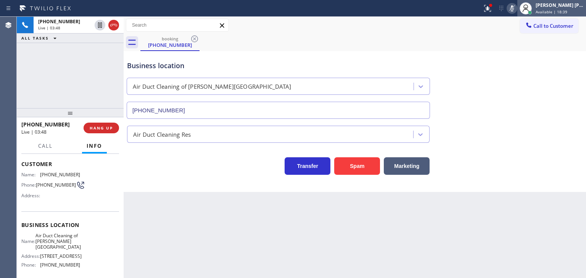
click at [569, 8] on div "[PERSON_NAME] [PERSON_NAME] Available | 18:39" at bounding box center [560, 8] width 52 height 13
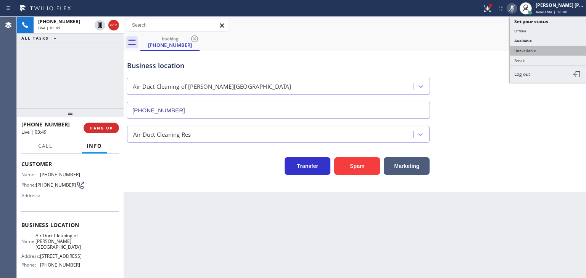
click at [536, 46] on button "Unavailable" at bounding box center [547, 51] width 76 height 10
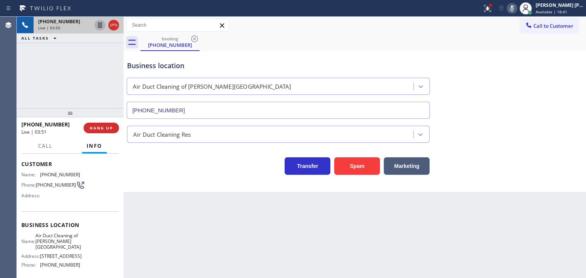
click at [103, 25] on icon at bounding box center [99, 25] width 9 height 9
click at [581, 49] on div "booking [PHONE_NUMBER]" at bounding box center [362, 42] width 445 height 17
drag, startPoint x: 573, startPoint y: 12, endPoint x: 566, endPoint y: 17, distance: 9.0
click at [570, 12] on span "Unavailable | 2:50" at bounding box center [552, 11] width 34 height 5
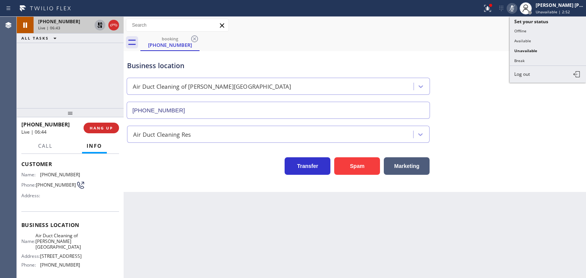
click at [533, 37] on button "Available" at bounding box center [547, 41] width 76 height 10
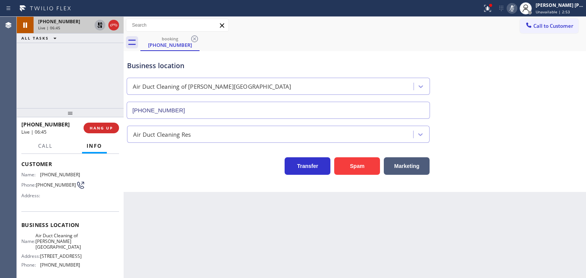
click at [101, 27] on icon at bounding box center [99, 24] width 5 height 5
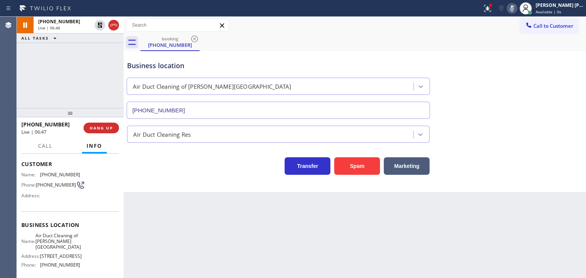
click at [514, 8] on icon at bounding box center [512, 8] width 4 height 6
click at [552, 7] on div "[PERSON_NAME] [PERSON_NAME]" at bounding box center [559, 5] width 48 height 6
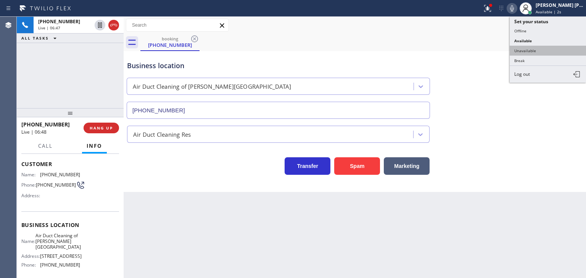
click at [535, 48] on button "Unavailable" at bounding box center [547, 51] width 76 height 10
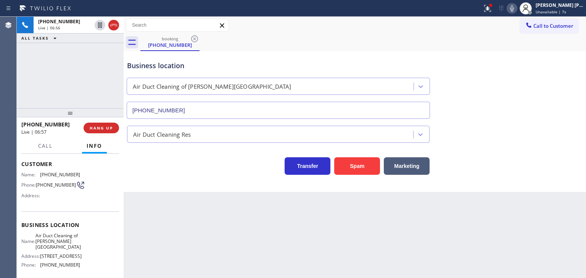
click at [444, 246] on div "Back to Dashboard Change Sender ID Customers Technicians Select a contact Outbo…" at bounding box center [355, 148] width 462 height 262
click at [569, 81] on div "Business location Air Duct Cleaning of [PERSON_NAME][GEOGRAPHIC_DATA] [PHONE_NU…" at bounding box center [354, 84] width 458 height 69
click at [516, 6] on icon at bounding box center [511, 8] width 9 height 9
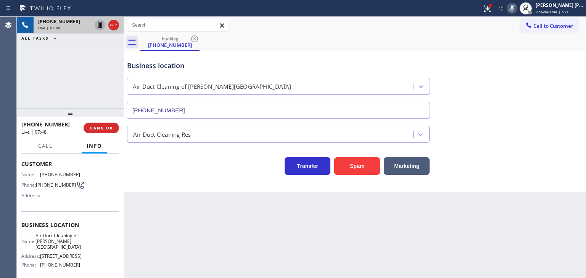
click at [101, 24] on icon at bounding box center [99, 25] width 9 height 9
click at [516, 7] on icon at bounding box center [511, 8] width 9 height 9
click at [101, 24] on icon at bounding box center [99, 25] width 9 height 9
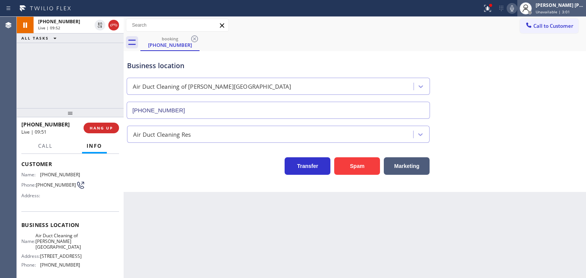
click at [565, 10] on span "Unavailable | 3:01" at bounding box center [552, 11] width 34 height 5
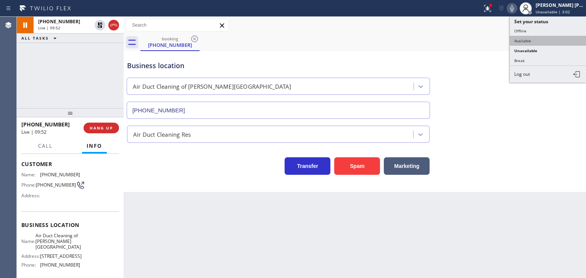
click at [540, 42] on button "Available" at bounding box center [547, 41] width 76 height 10
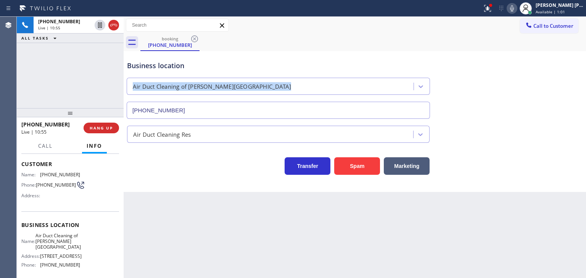
click at [563, 75] on div "Business location Air Duct Cleaning of [PERSON_NAME][GEOGRAPHIC_DATA] [PHONE_NU…" at bounding box center [354, 84] width 458 height 69
click at [516, 10] on icon at bounding box center [511, 8] width 9 height 9
click at [516, 5] on icon at bounding box center [511, 8] width 9 height 9
click at [488, 8] on icon at bounding box center [486, 7] width 5 height 5
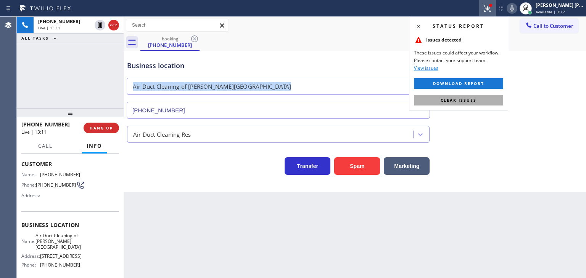
click at [473, 101] on span "Clear issues" at bounding box center [458, 100] width 36 height 5
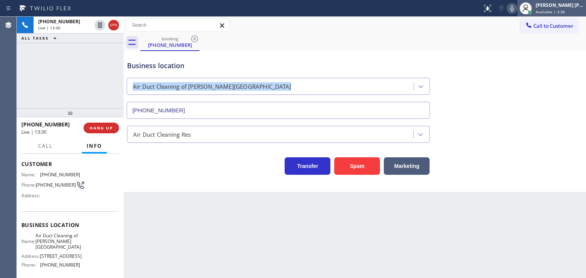
click at [565, 9] on span "Available | 3:36" at bounding box center [549, 11] width 29 height 5
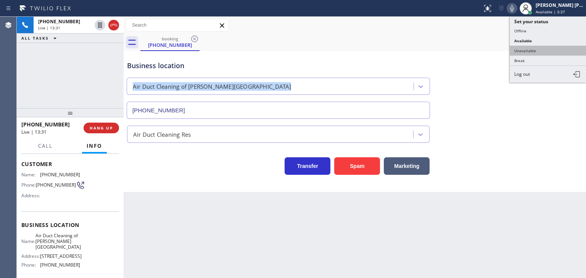
click at [551, 47] on button "Unavailable" at bounding box center [547, 51] width 76 height 10
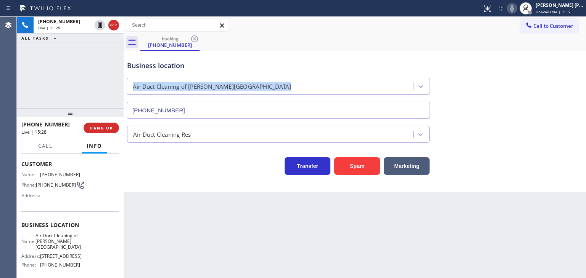
click at [516, 8] on icon at bounding box center [511, 8] width 9 height 9
click at [514, 11] on icon at bounding box center [512, 8] width 4 height 6
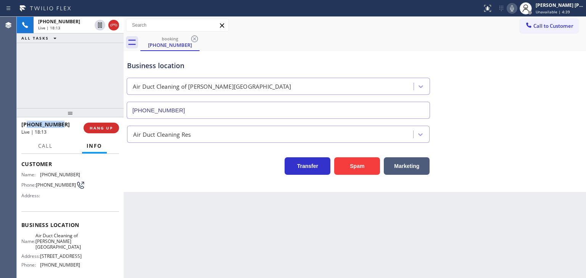
drag, startPoint x: 59, startPoint y: 126, endPoint x: 27, endPoint y: 126, distance: 32.4
click at [27, 126] on div "[PHONE_NUMBER]" at bounding box center [49, 124] width 57 height 7
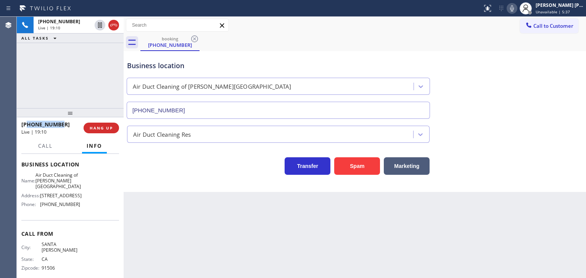
scroll to position [107, 0]
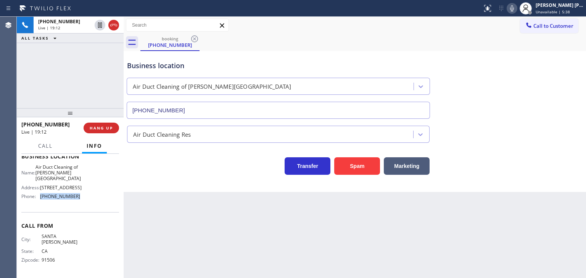
drag, startPoint x: 82, startPoint y: 200, endPoint x: 37, endPoint y: 201, distance: 45.0
click at [37, 201] on div "Name: Air Duct Cleaning of [PERSON_NAME][GEOGRAPHIC_DATA] Address: [STREET_ADDR…" at bounding box center [70, 183] width 98 height 39
click at [578, 8] on div "[PERSON_NAME] [PERSON_NAME]" at bounding box center [559, 5] width 48 height 6
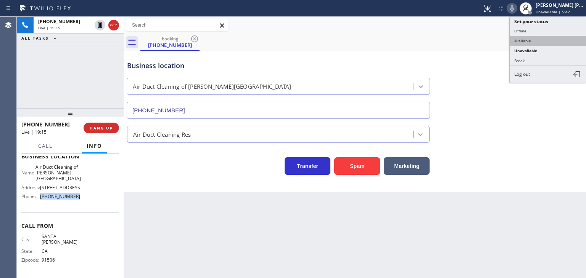
click at [541, 37] on button "Available" at bounding box center [547, 41] width 76 height 10
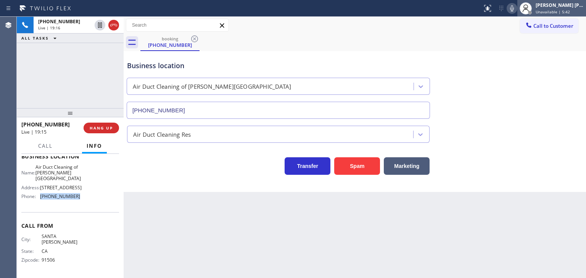
click at [550, 10] on span "Unavailable | 5:42" at bounding box center [552, 11] width 34 height 5
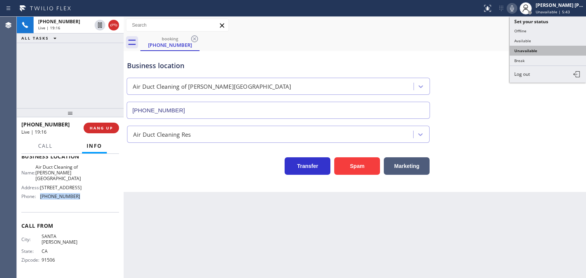
click at [545, 48] on button "Unavailable" at bounding box center [547, 51] width 76 height 10
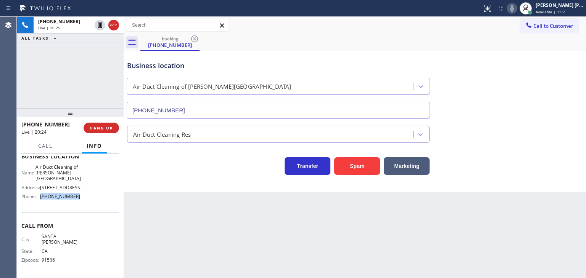
click at [516, 11] on icon at bounding box center [511, 8] width 9 height 9
click at [514, 11] on icon at bounding box center [512, 8] width 4 height 6
click at [76, 87] on div "[PHONE_NUMBER] Live | 20:53 ALL TASKS ALL TASKS ACTIVE TASKS TASKS IN WRAP UP" at bounding box center [70, 62] width 107 height 91
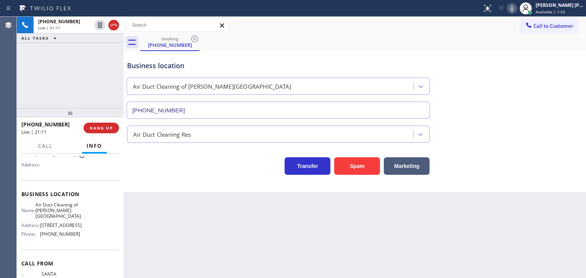
click at [516, 5] on icon at bounding box center [511, 8] width 9 height 9
click at [516, 7] on icon at bounding box center [511, 8] width 9 height 9
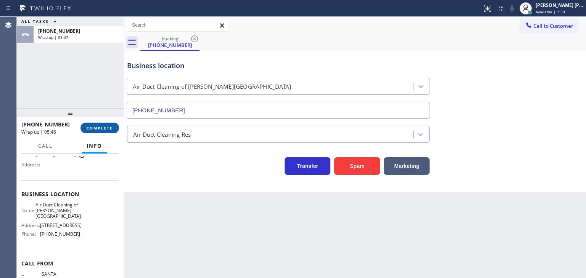
click at [93, 130] on span "COMPLETE" at bounding box center [100, 127] width 26 height 5
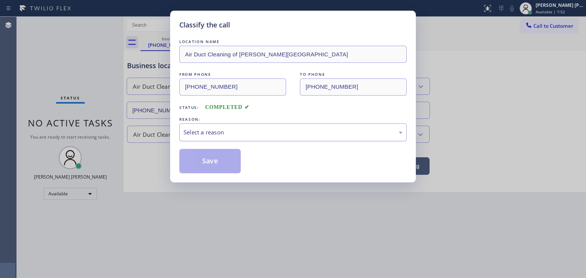
click at [217, 130] on div "Select a reason" at bounding box center [292, 132] width 219 height 9
click at [205, 167] on button "Save" at bounding box center [209, 161] width 61 height 24
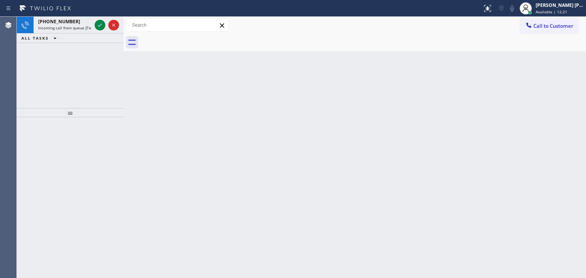
drag, startPoint x: 104, startPoint y: 31, endPoint x: 98, endPoint y: 90, distance: 59.4
click at [104, 31] on div at bounding box center [106, 25] width 27 height 17
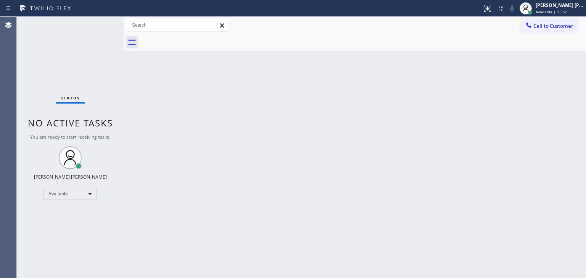
click at [105, 31] on div "Status No active tasks You are ready to start receiving tasks. [PERSON_NAME] [P…" at bounding box center [70, 148] width 107 height 262
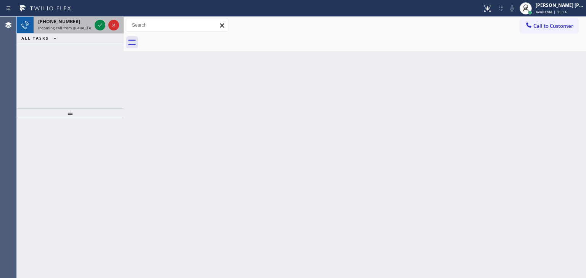
click at [107, 31] on div at bounding box center [106, 25] width 27 height 17
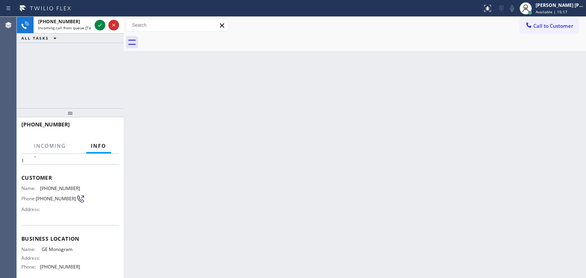
scroll to position [38, 0]
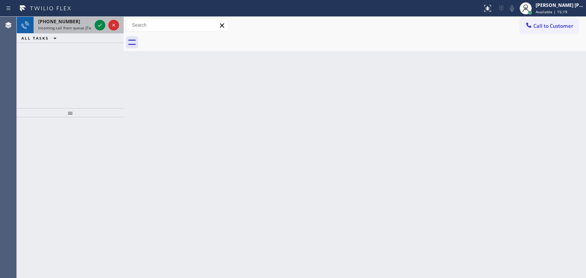
click at [106, 31] on div at bounding box center [106, 25] width 27 height 17
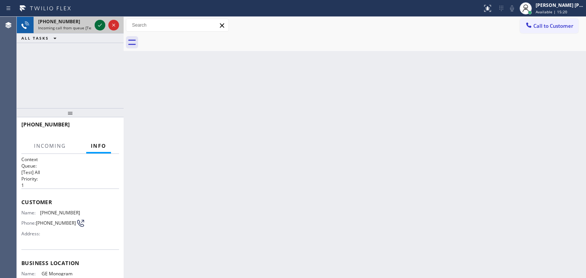
click at [99, 26] on icon at bounding box center [100, 25] width 4 height 3
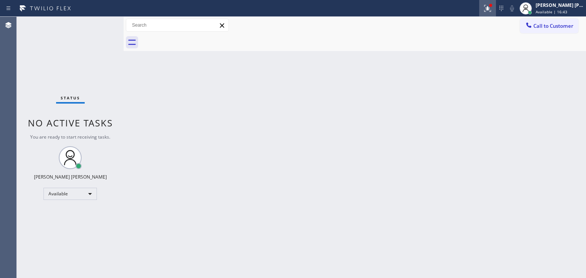
click at [492, 8] on icon at bounding box center [487, 8] width 9 height 9
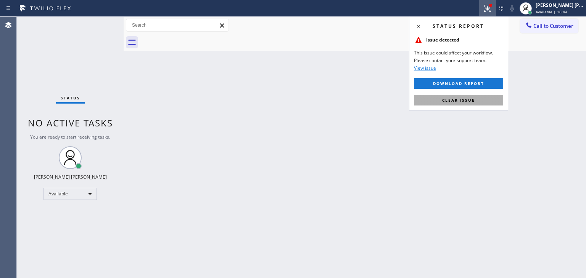
click at [455, 104] on button "Clear issue" at bounding box center [458, 100] width 89 height 11
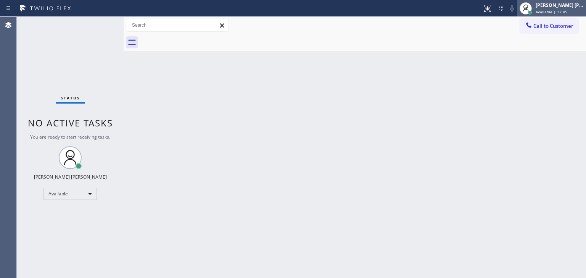
click at [562, 9] on span "Available | 17:45" at bounding box center [551, 11] width 32 height 5
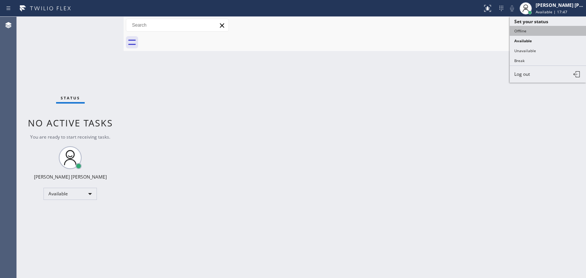
click at [537, 32] on button "Offline" at bounding box center [547, 31] width 76 height 10
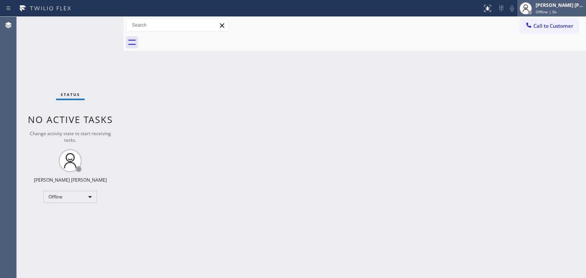
click at [572, 13] on div "Offline | 0s" at bounding box center [559, 11] width 48 height 5
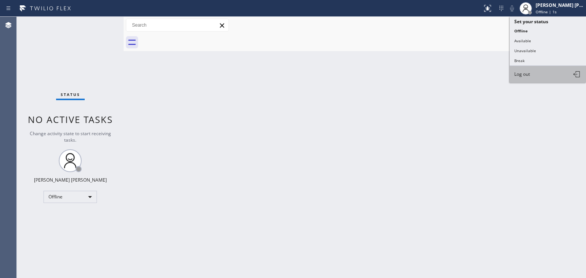
click at [552, 72] on button "Log out" at bounding box center [547, 74] width 76 height 17
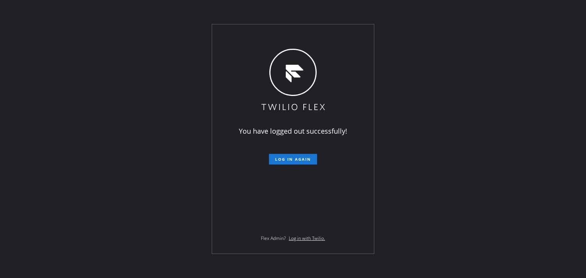
drag, startPoint x: 39, startPoint y: 126, endPoint x: 42, endPoint y: 116, distance: 10.8
click at [39, 126] on div "You have logged out successfully! Log in again Flex Admin? Log in with Twilio." at bounding box center [293, 139] width 586 height 278
